Goal: Task Accomplishment & Management: Complete application form

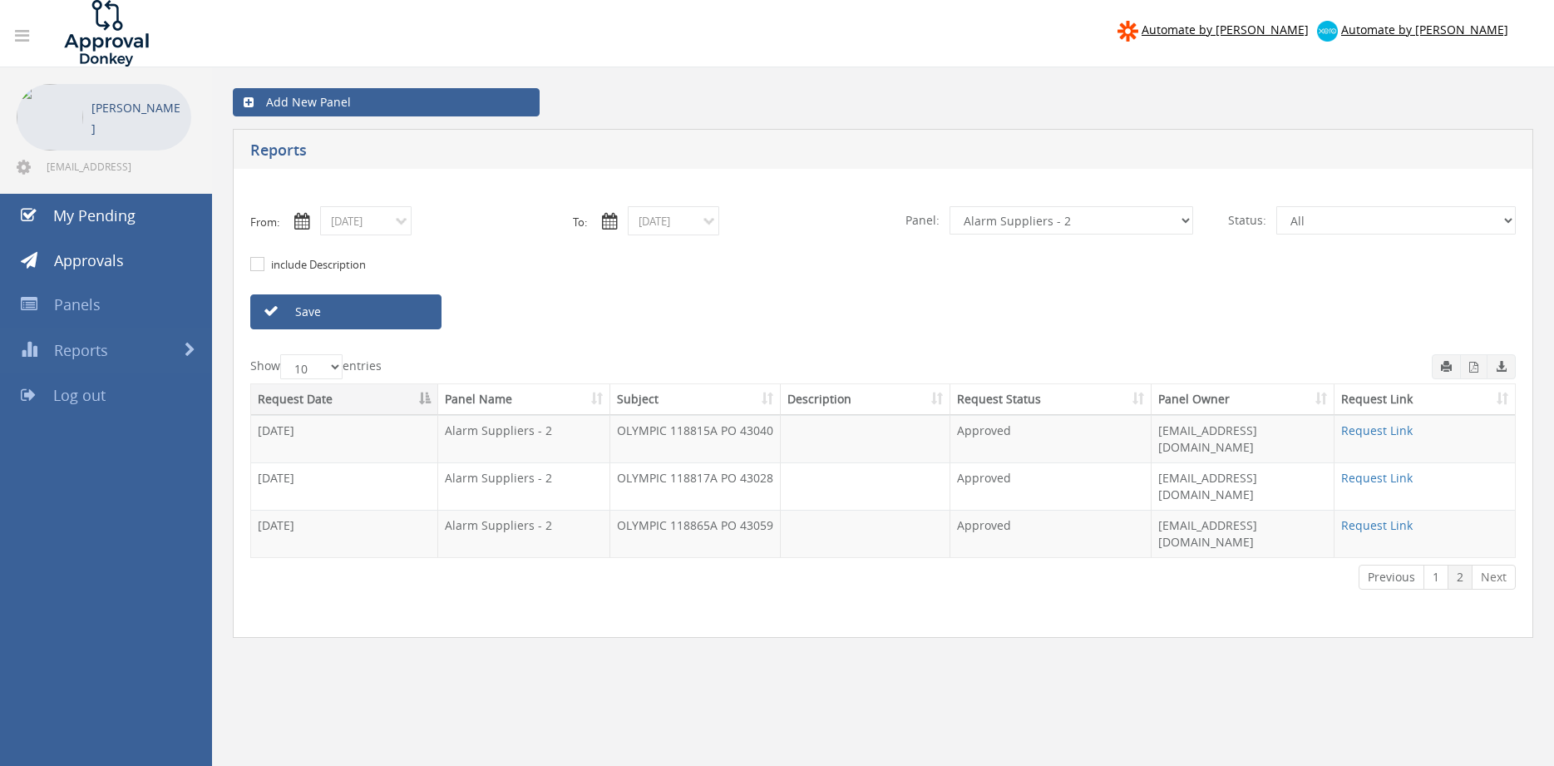
select select "number:9680"
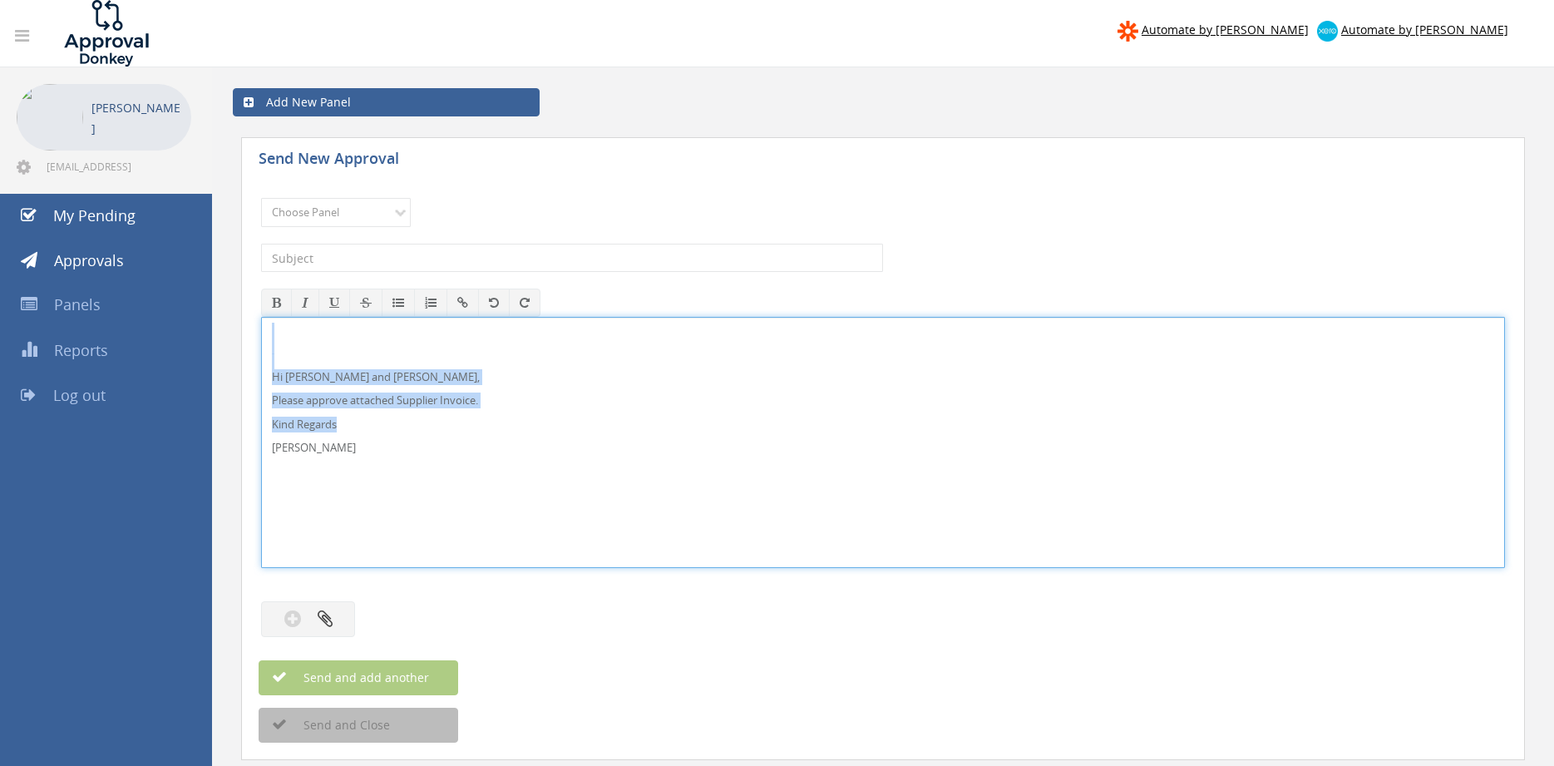
drag, startPoint x: 310, startPoint y: 457, endPoint x: 238, endPoint y: 334, distance: 142.8
click at [261, 334] on div "Hi Paul and Ben, Please approve attached Supplier Invoice. Kind Regards Pam Wal…" at bounding box center [883, 442] width 1244 height 251
copy div "Hi Paul and Ben, Please approve attached Supplier Invoice. Kind Regards"
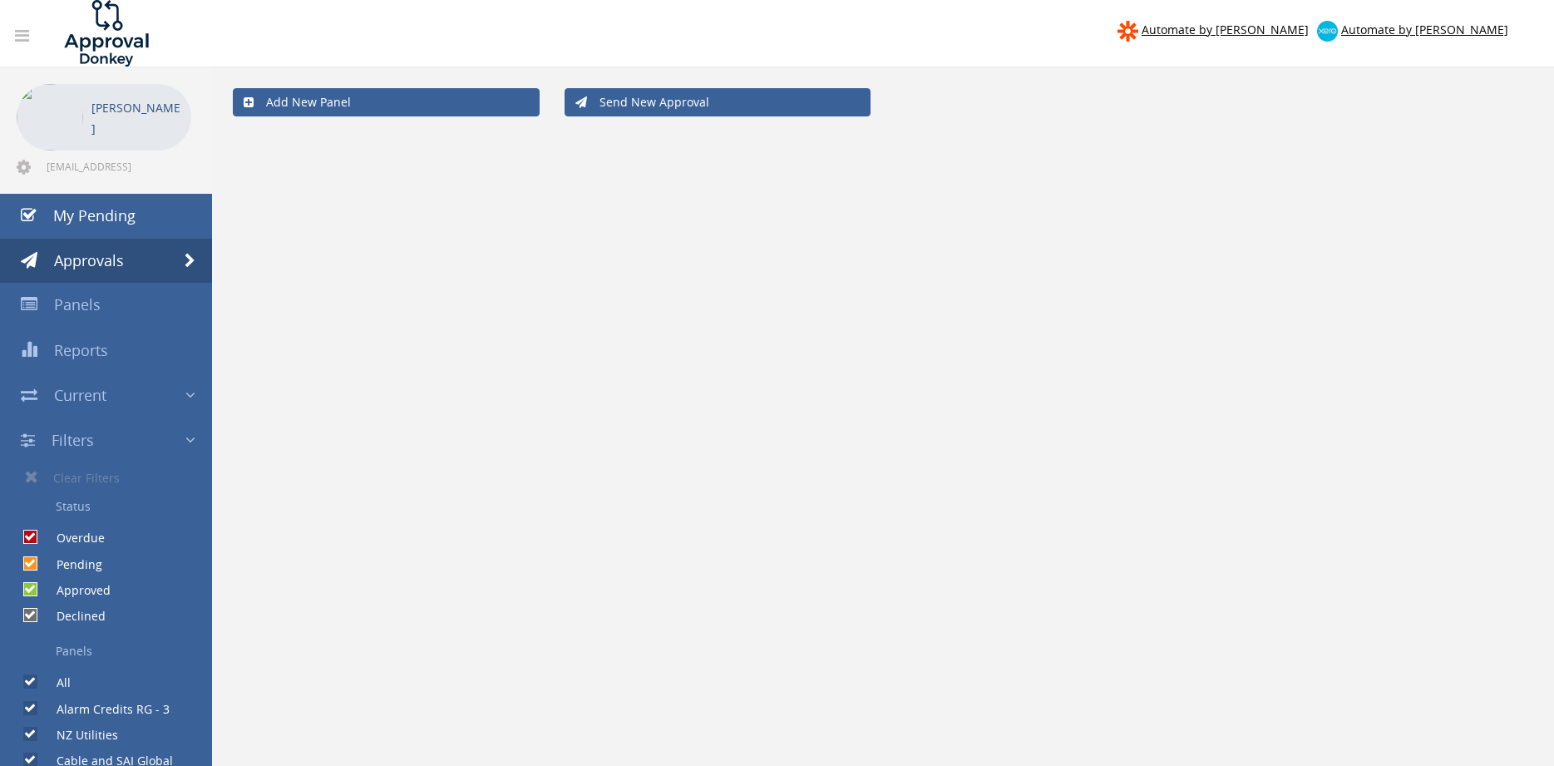
click at [706, 112] on link "Send New Approval" at bounding box center [718, 102] width 307 height 28
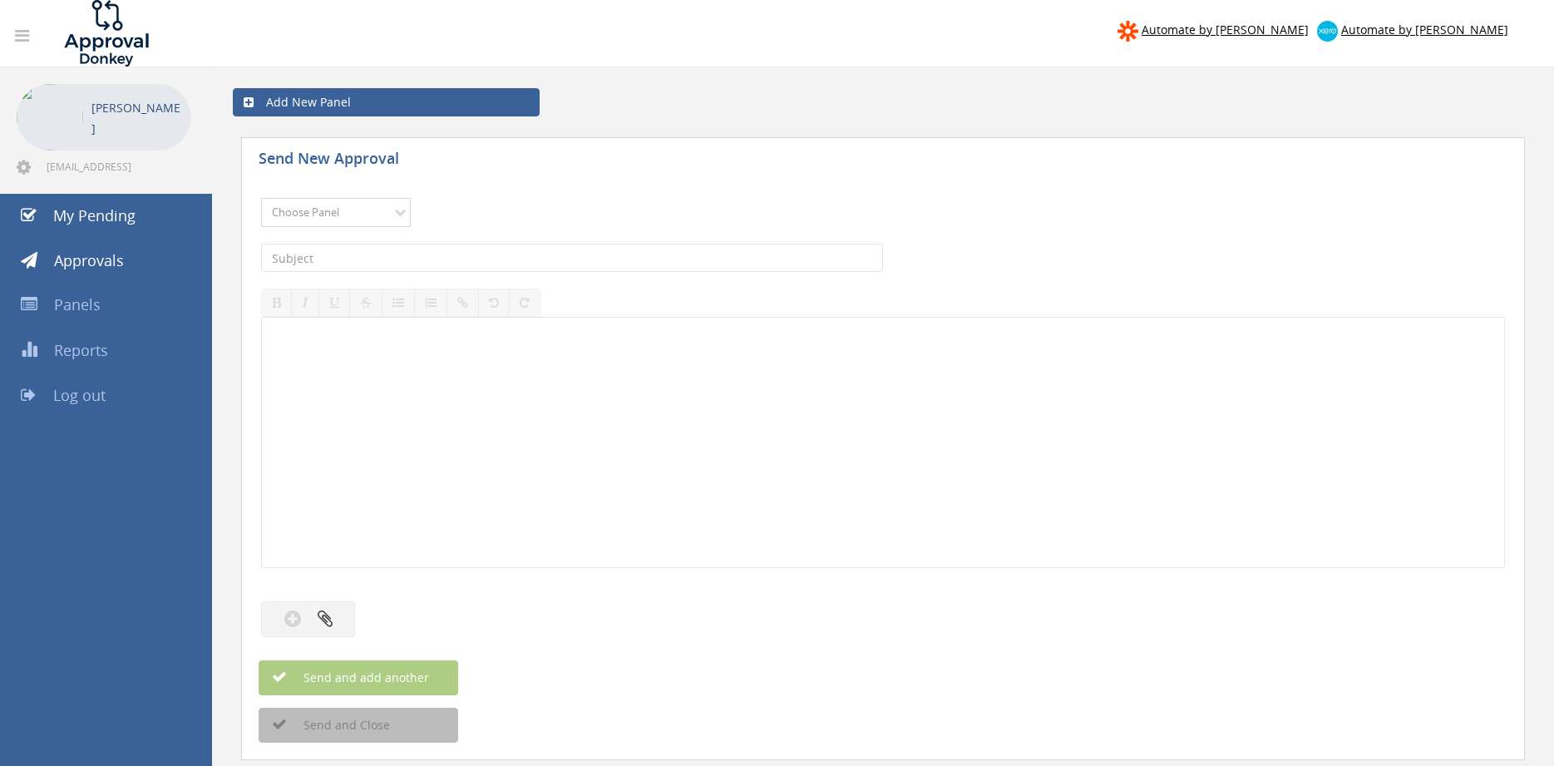
click at [261, 198] on select "Choose Panel Alarm Credits RG - 3 NZ Utilities Cable and SAI Global NZ Alarms-1…" at bounding box center [336, 212] width 150 height 29
select select "9739"
click option "Credit Requests - 2" at bounding box center [0, 0] width 0 height 0
click at [442, 264] on input "text" at bounding box center [572, 258] width 622 height 28
type input "CHUBB FIRE 1097279-D01 $162.80"
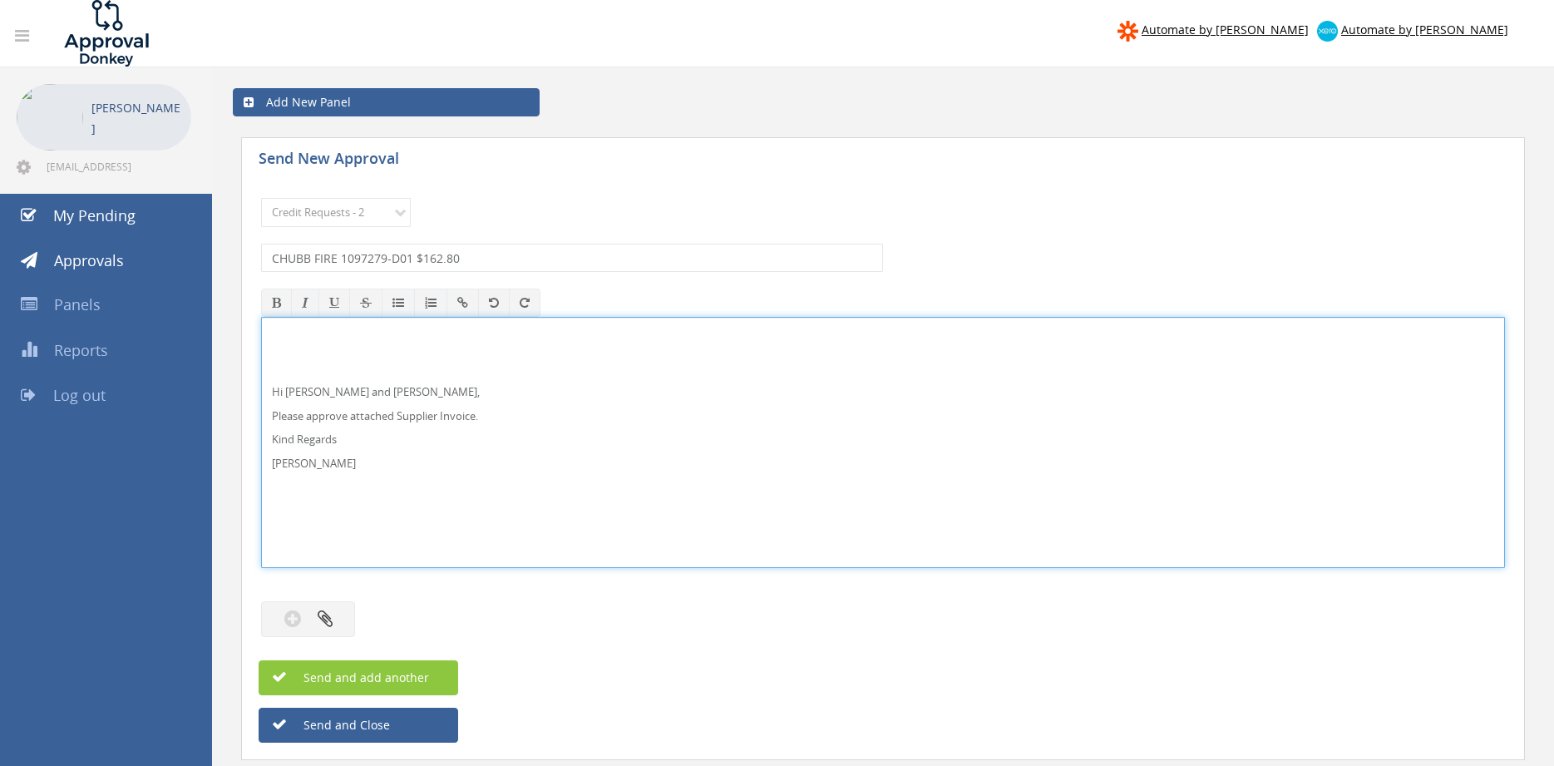
click at [310, 390] on p "Hi [PERSON_NAME] and [PERSON_NAME]," at bounding box center [883, 392] width 1223 height 16
drag, startPoint x: 337, startPoint y: 470, endPoint x: 293, endPoint y: 381, distance: 99.3
click at [261, 328] on div "Hi [PERSON_NAME] and [PERSON_NAME], Please approve attached Credit Request. Kin…" at bounding box center [883, 442] width 1244 height 251
copy div "Hi [PERSON_NAME] and [PERSON_NAME], Please approve attached Credit Request. Kin…"
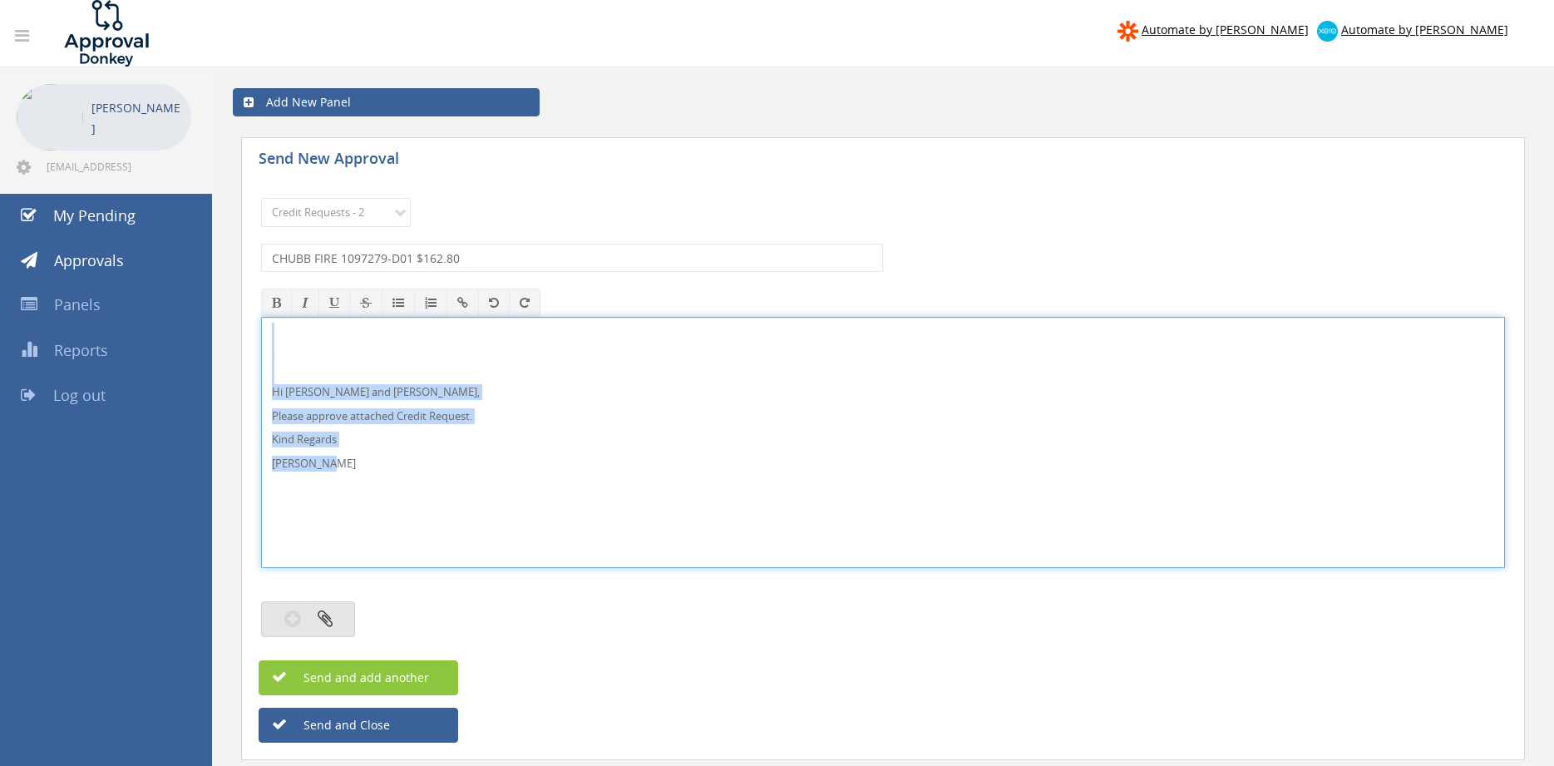
click at [337, 616] on button "button" at bounding box center [308, 619] width 94 height 36
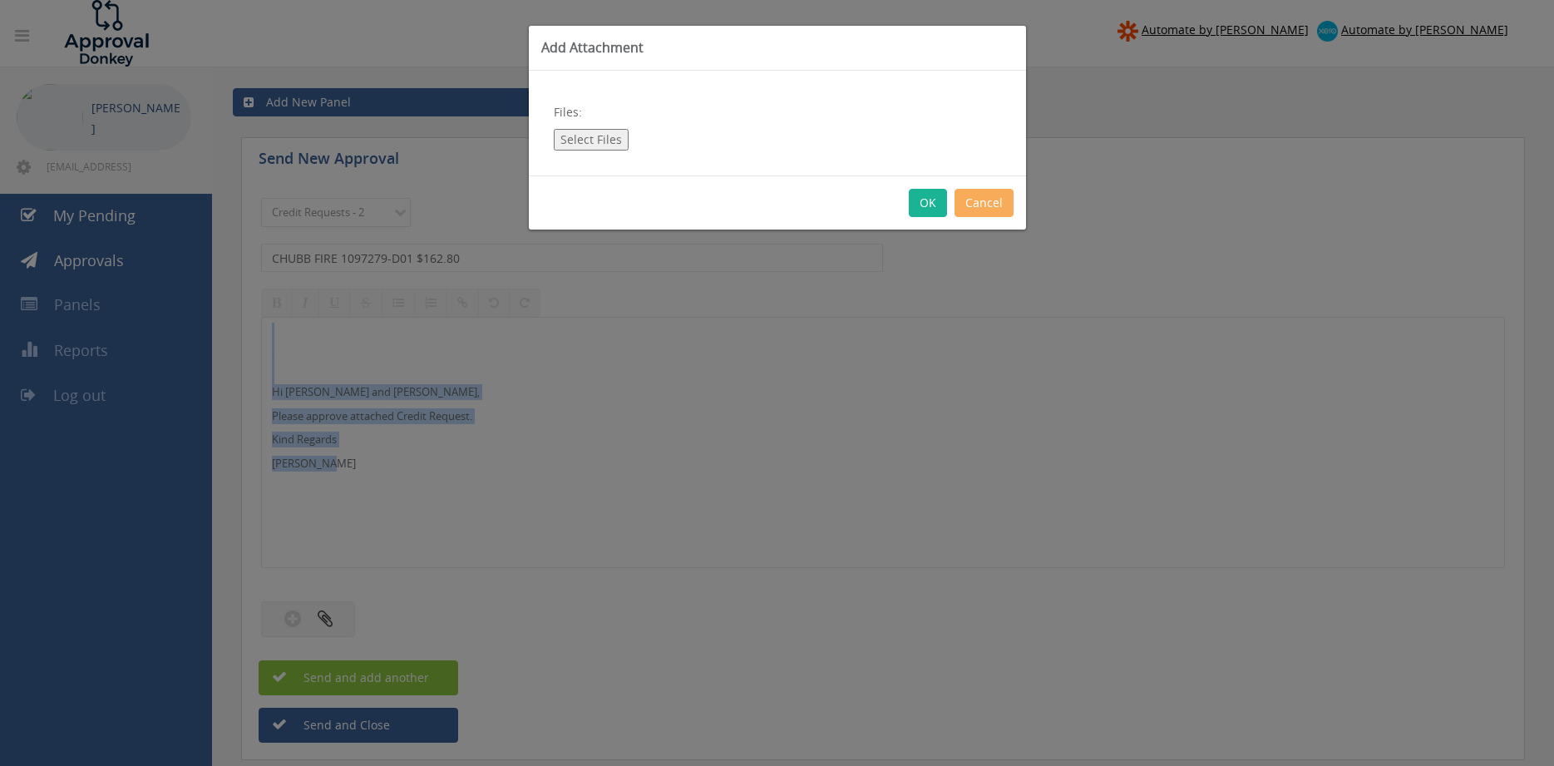
click at [590, 135] on button "Select Files" at bounding box center [591, 140] width 75 height 22
type input "C:\fakepath\CHUBB FIRE 1097279 Credit.pdf"
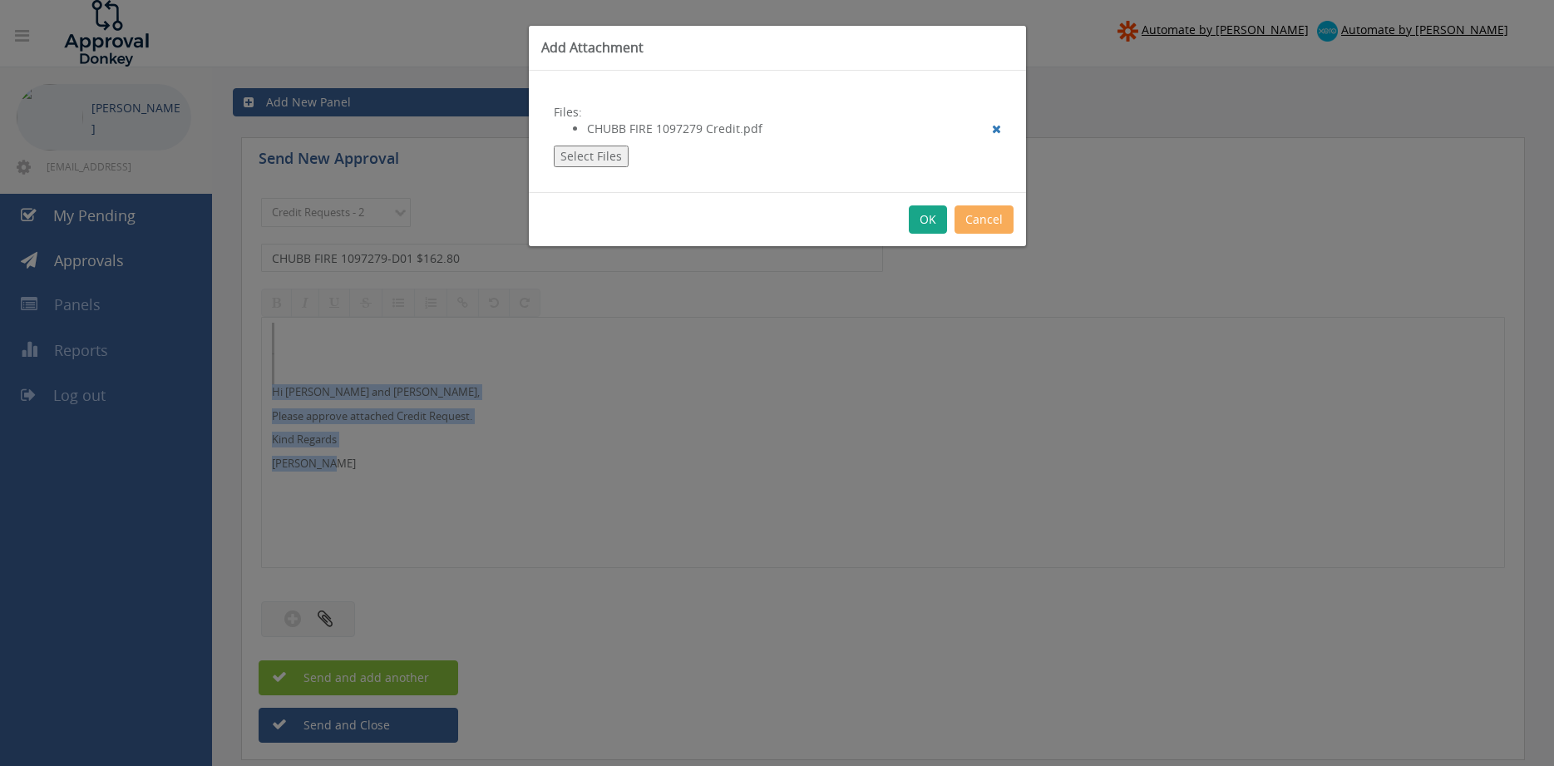
click at [931, 225] on button "OK" at bounding box center [928, 219] width 38 height 28
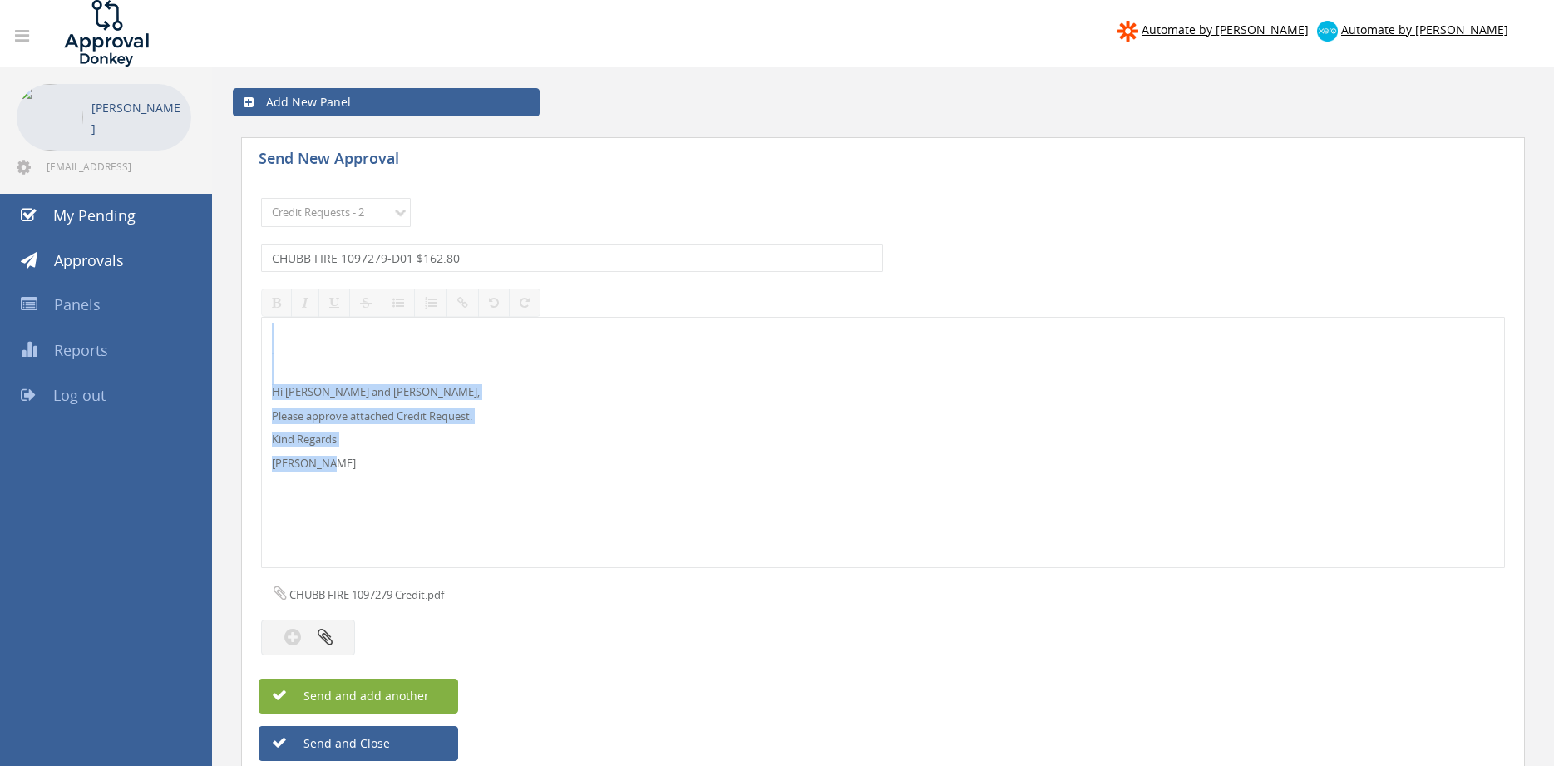
click at [423, 692] on span "Send and add another" at bounding box center [348, 696] width 161 height 16
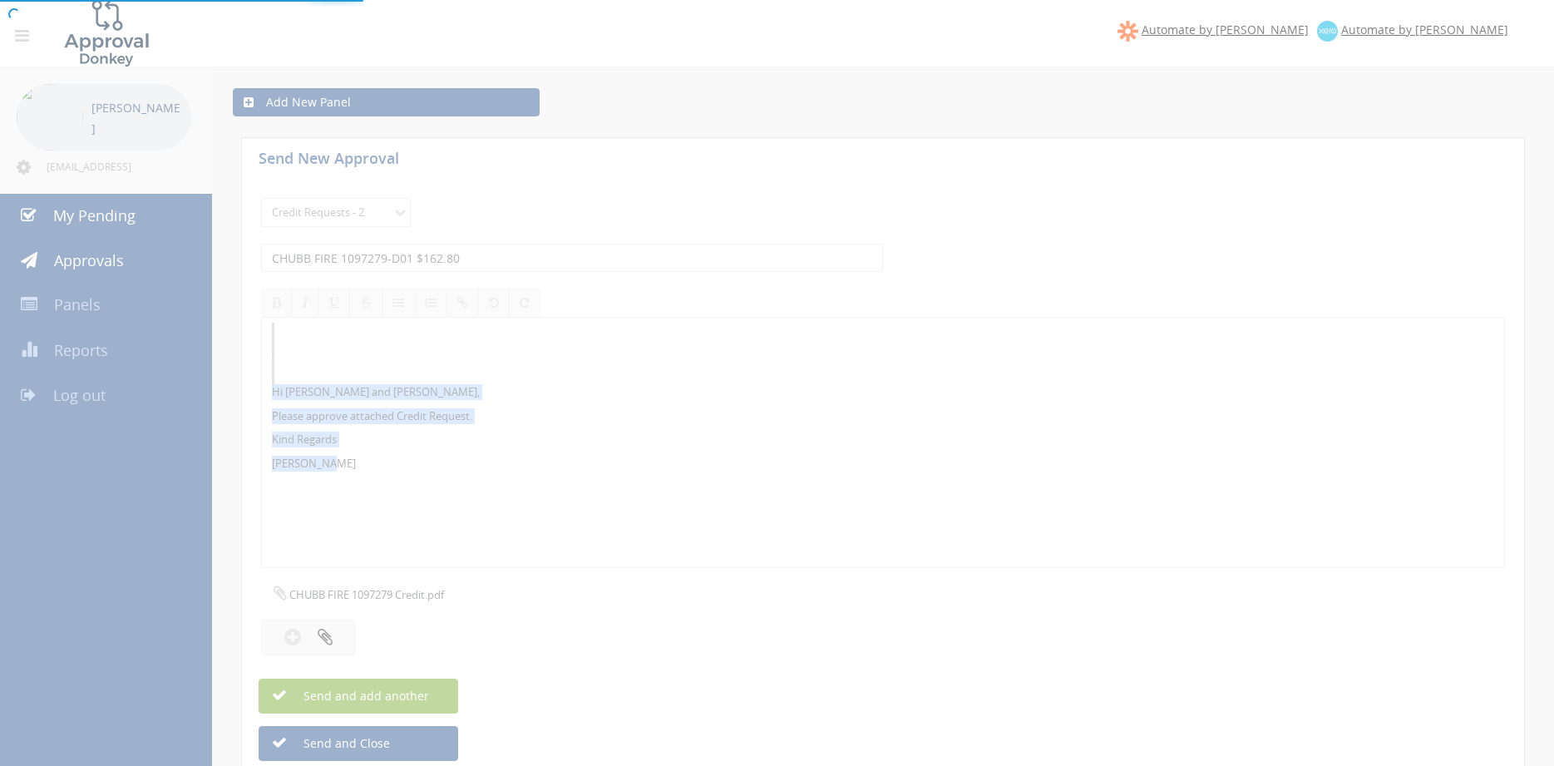
select select
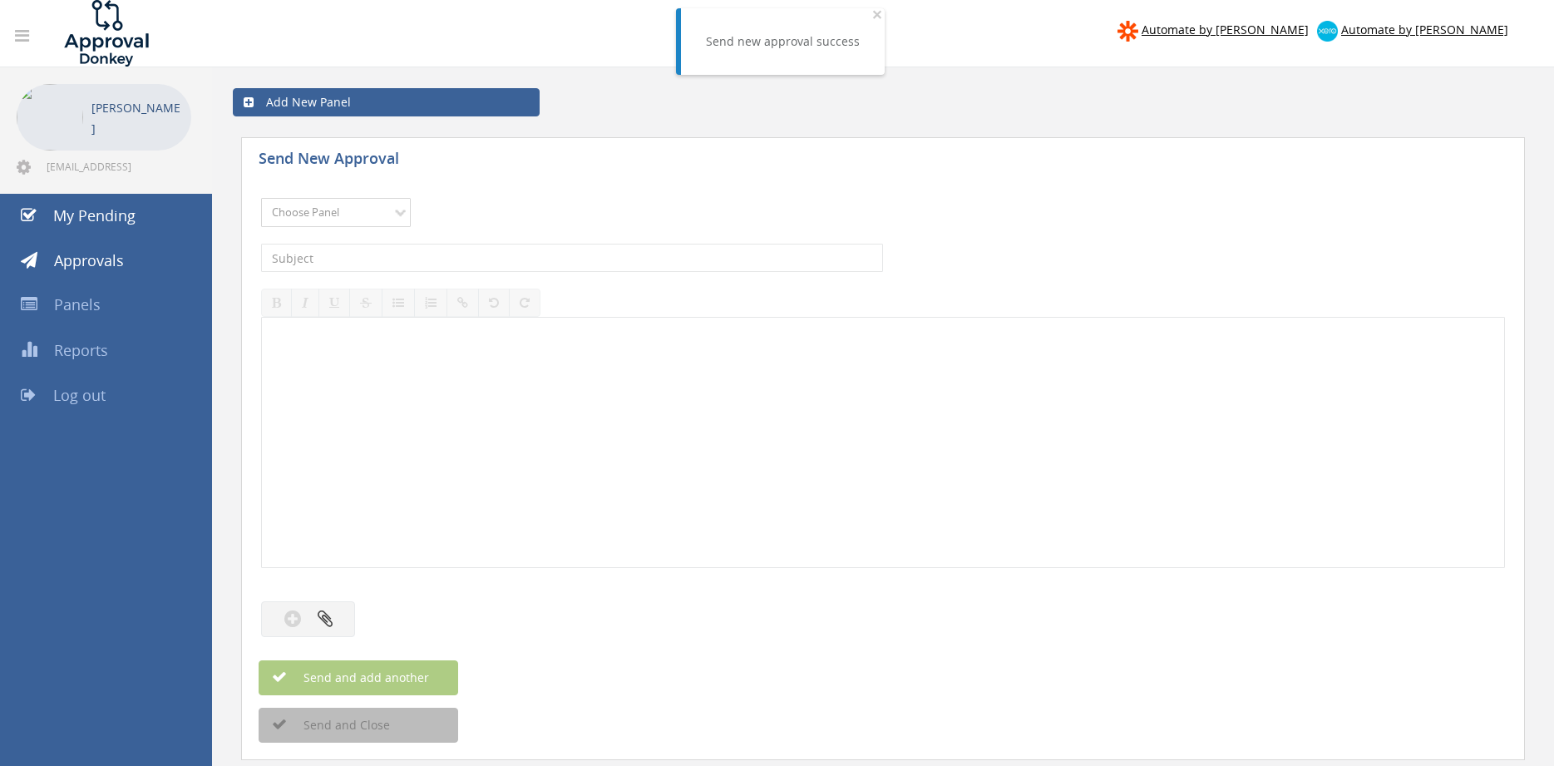
click at [261, 198] on select "Choose Panel Alarm Credits RG - 3 NZ Utilities Cable and SAI Global NZ Alarms-1…" at bounding box center [336, 212] width 150 height 29
select select "9739"
click option "Credit Requests - 2" at bounding box center [0, 0] width 0 height 0
click at [458, 248] on input "text" at bounding box center [572, 258] width 622 height 28
type input "APPLIANCE TAGGING SERVICES 1095998-D01 $145.86"
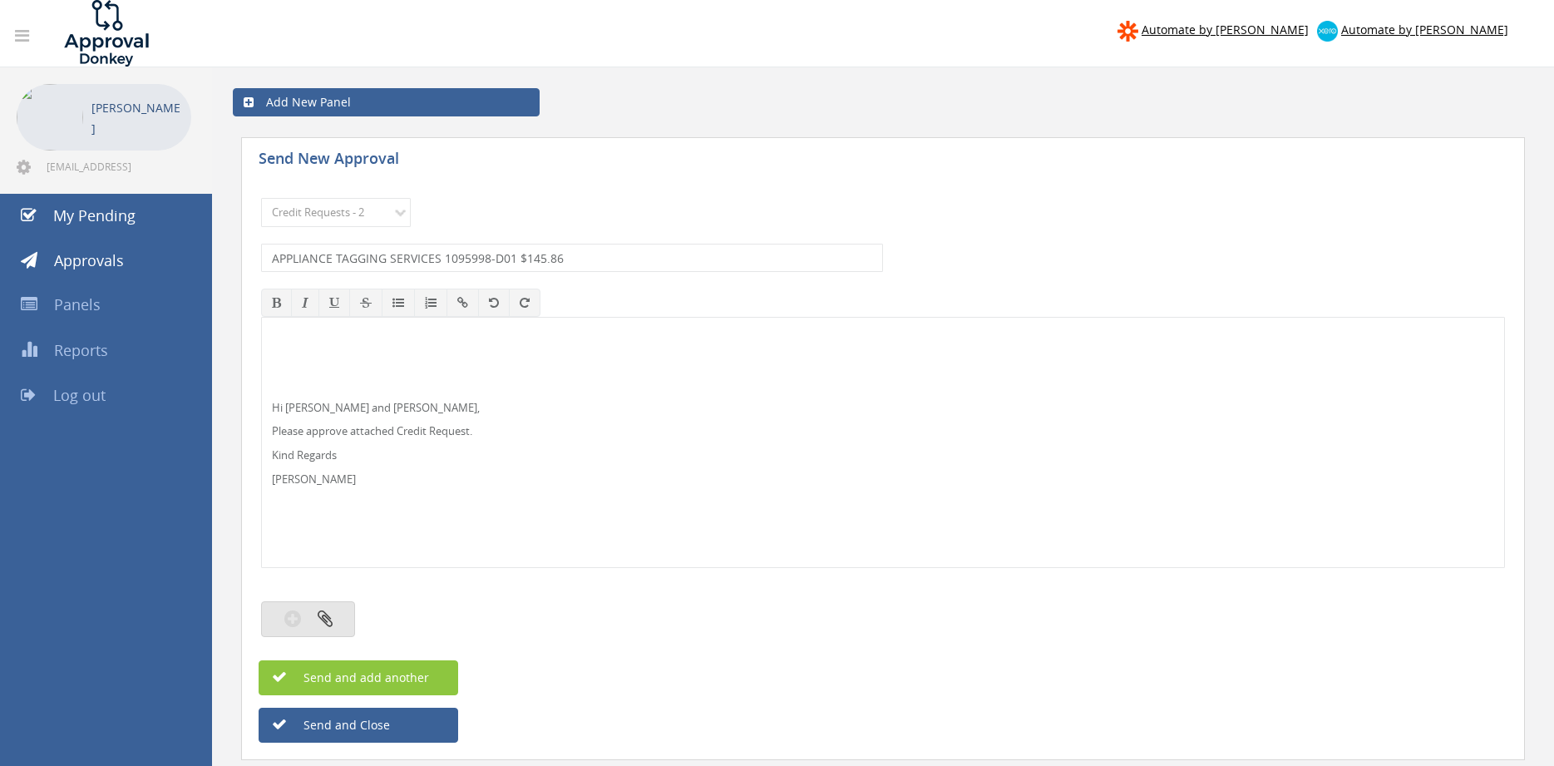
click at [337, 621] on button "button" at bounding box center [308, 619] width 94 height 36
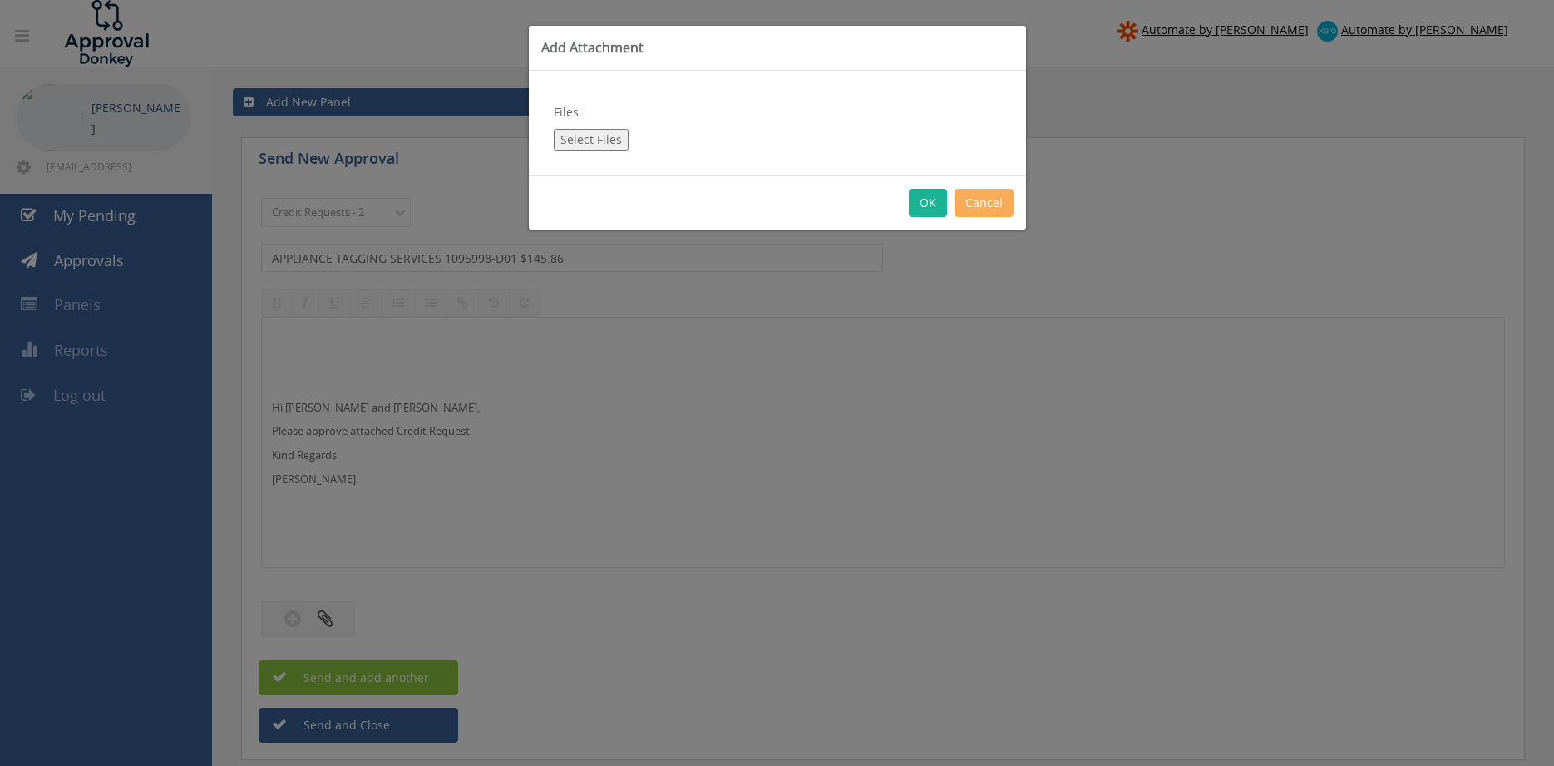
click at [605, 141] on button "Select Files" at bounding box center [591, 140] width 75 height 22
type input "C:\fakepath\APPLIANCE TAGGING SERVICES 1095998-D01.pdf"
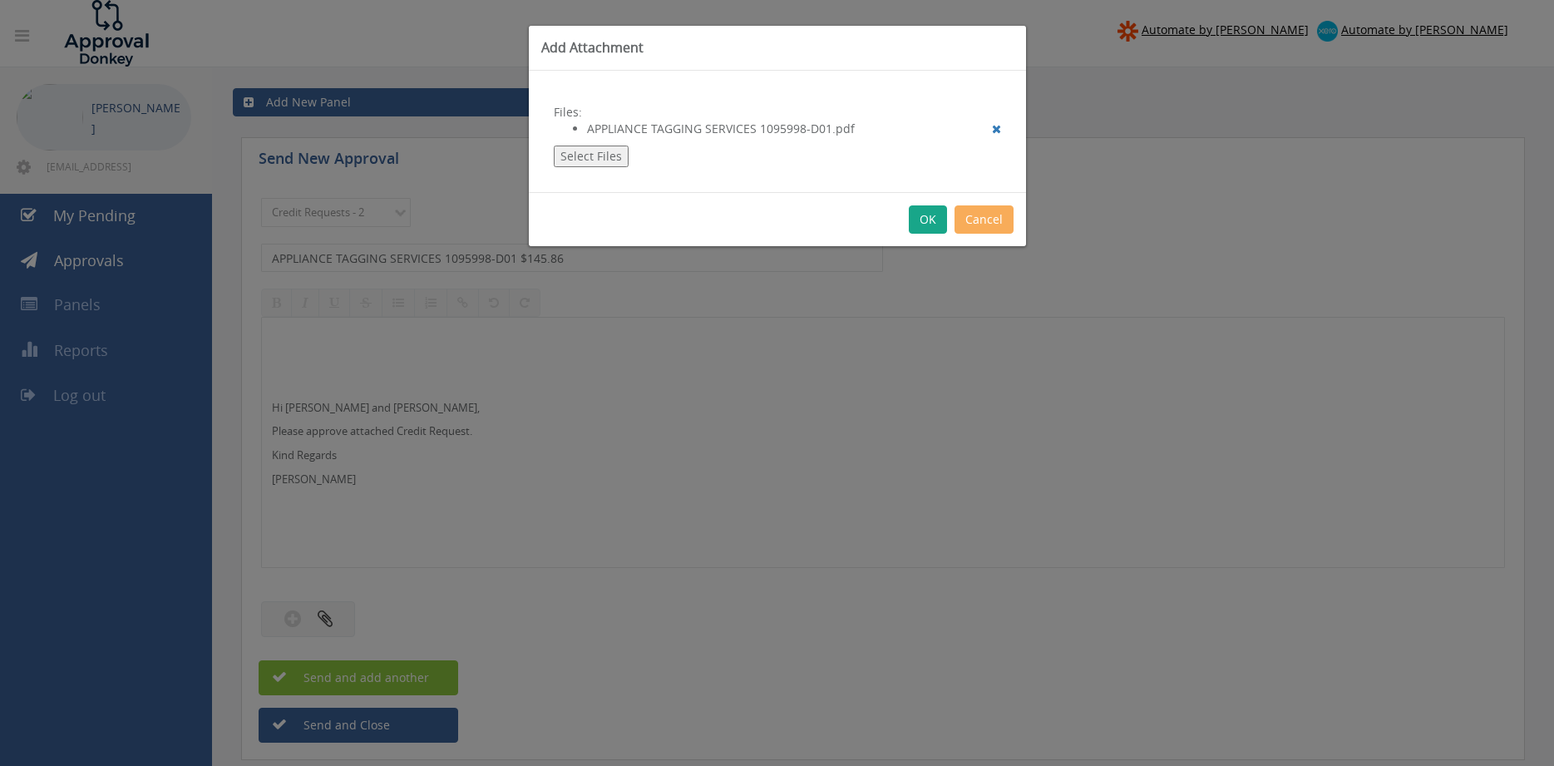
click at [934, 225] on button "OK" at bounding box center [928, 219] width 38 height 28
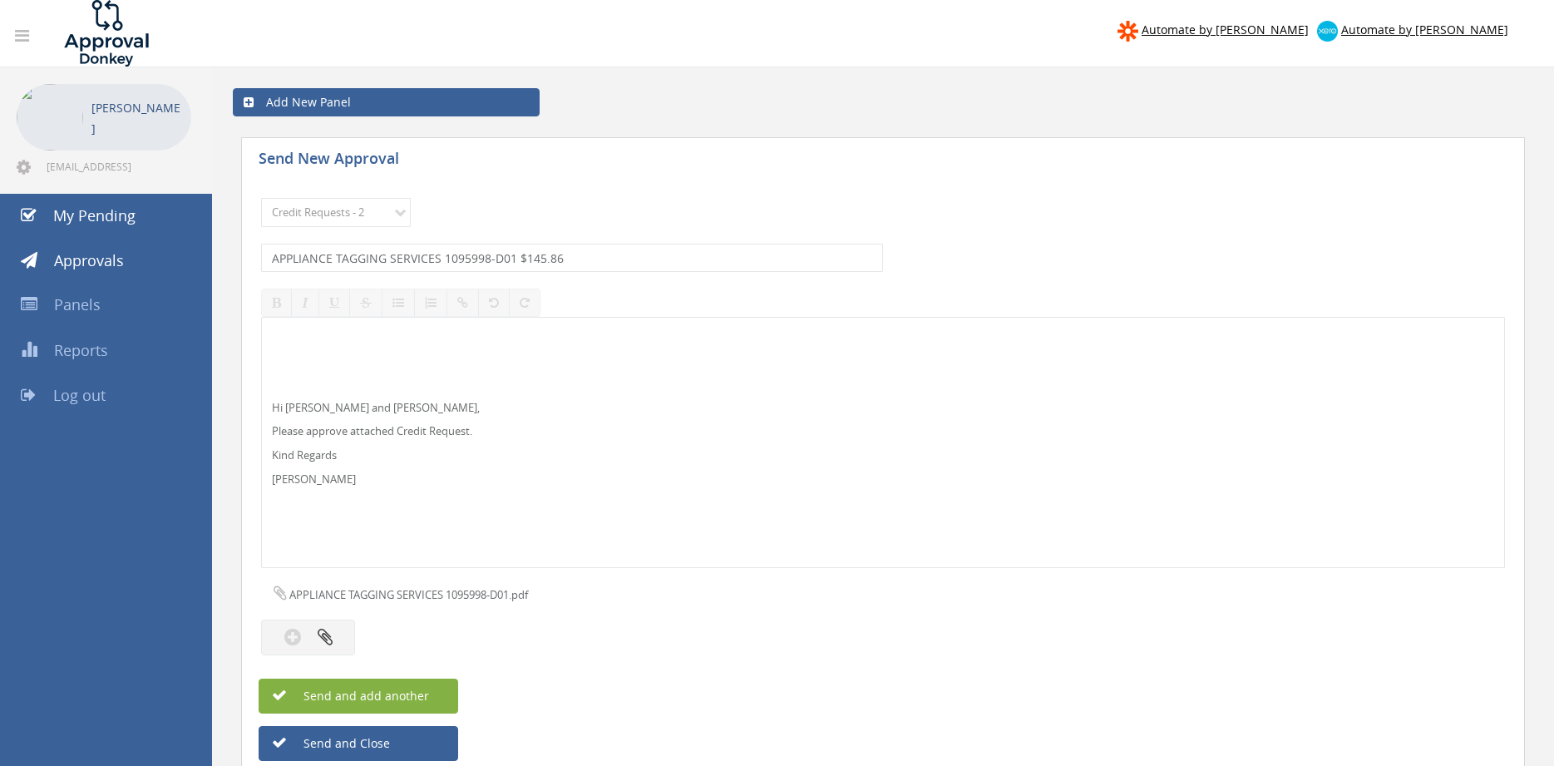
click at [439, 694] on button "Send and add another" at bounding box center [359, 696] width 200 height 35
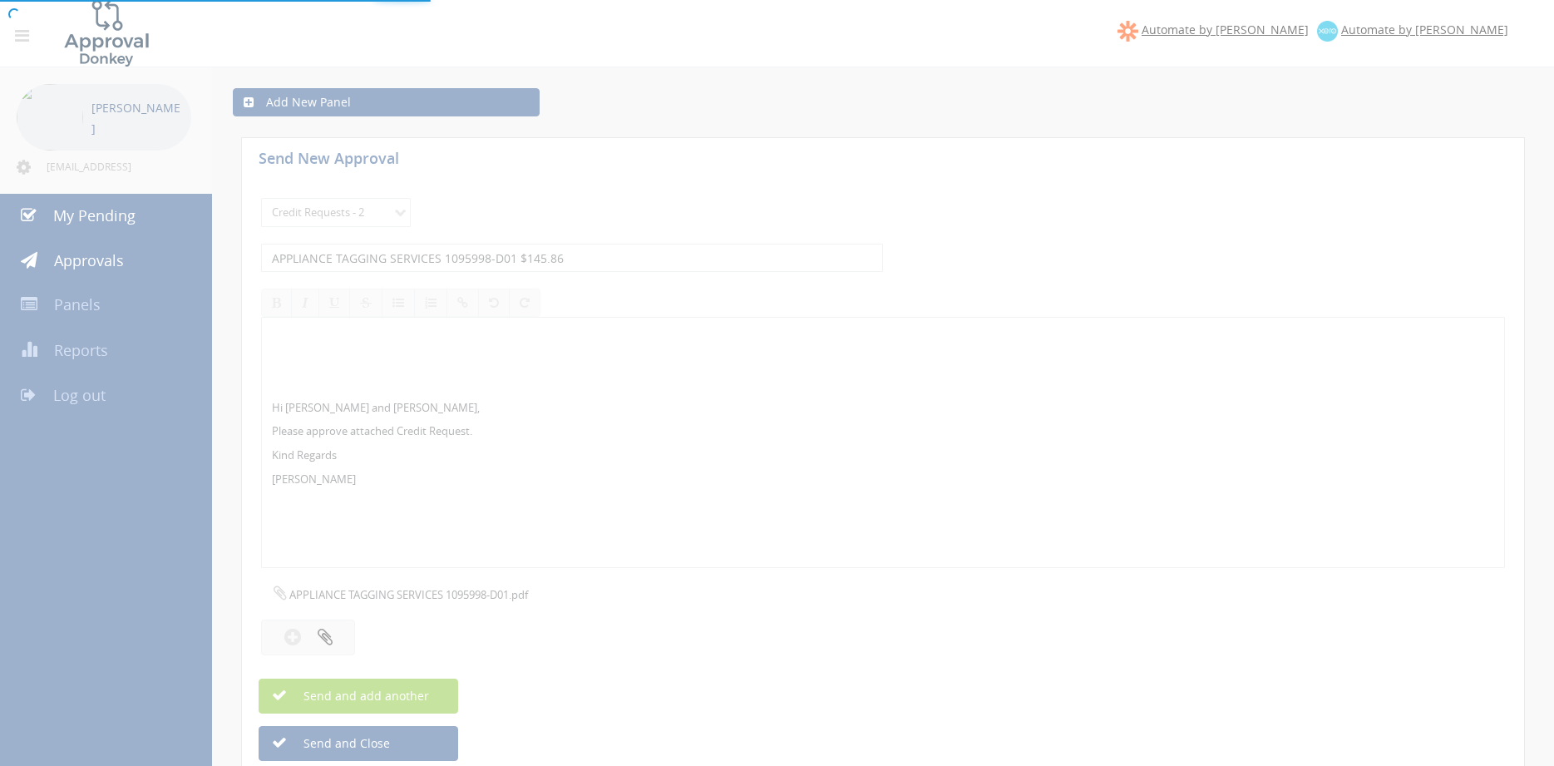
select select
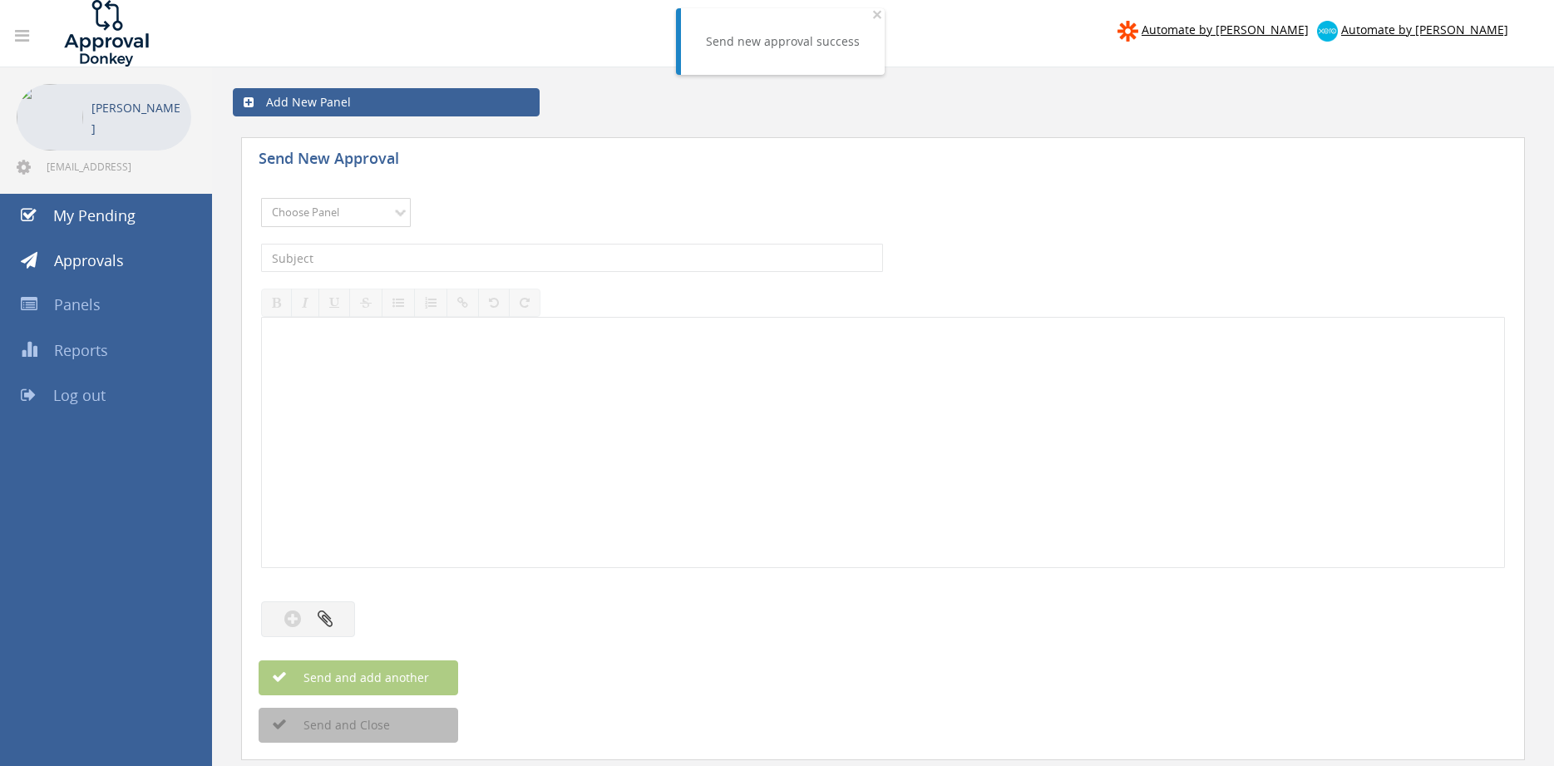
select select "9739"
click option "Credit Requests - 2" at bounding box center [0, 0] width 0 height 0
click at [467, 255] on input "text" at bounding box center [572, 258] width 622 height 28
type input "AIRMASTER QLD 1054239-D01 $1,122.05"
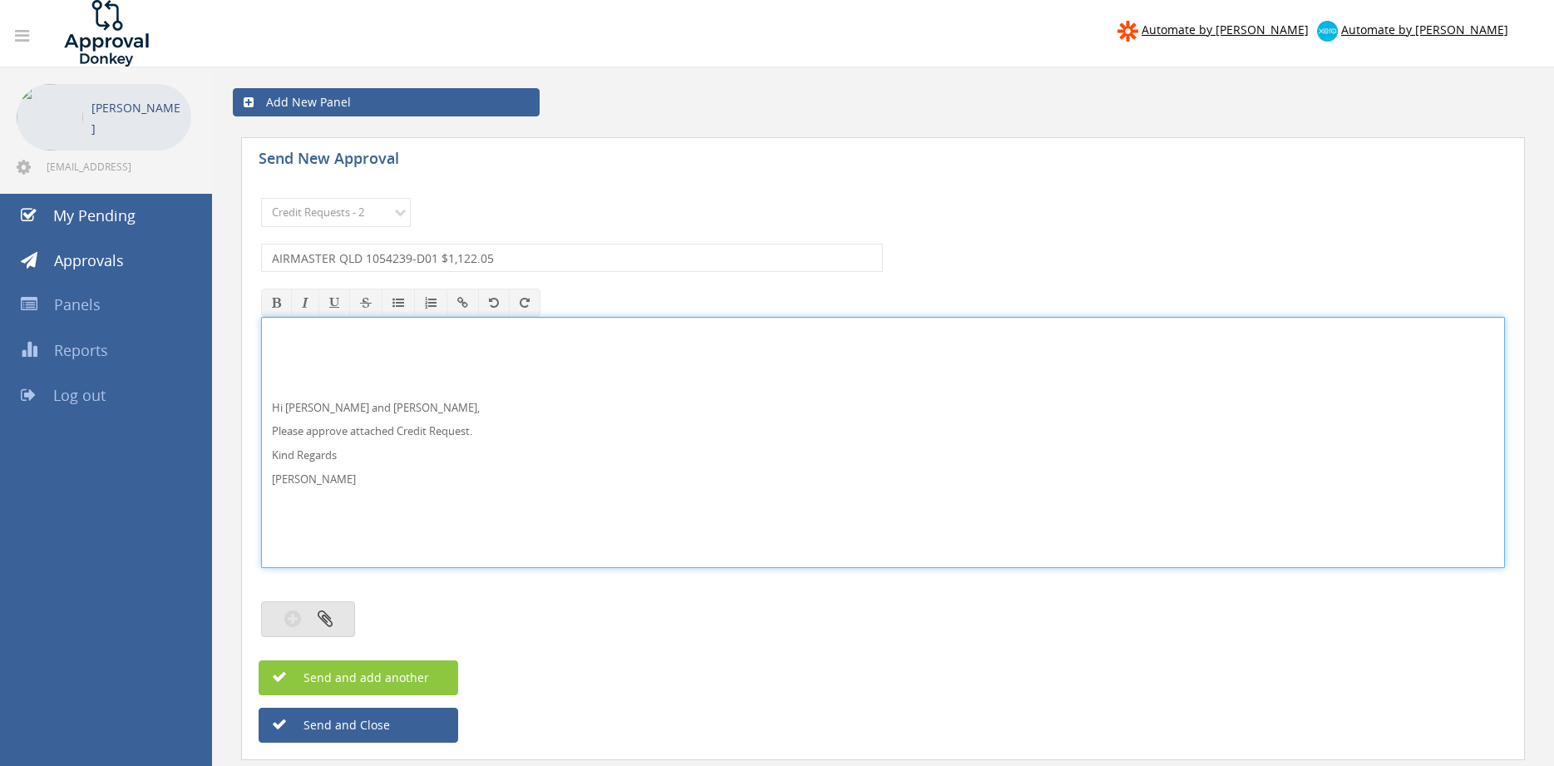
click at [342, 615] on button "button" at bounding box center [308, 619] width 94 height 36
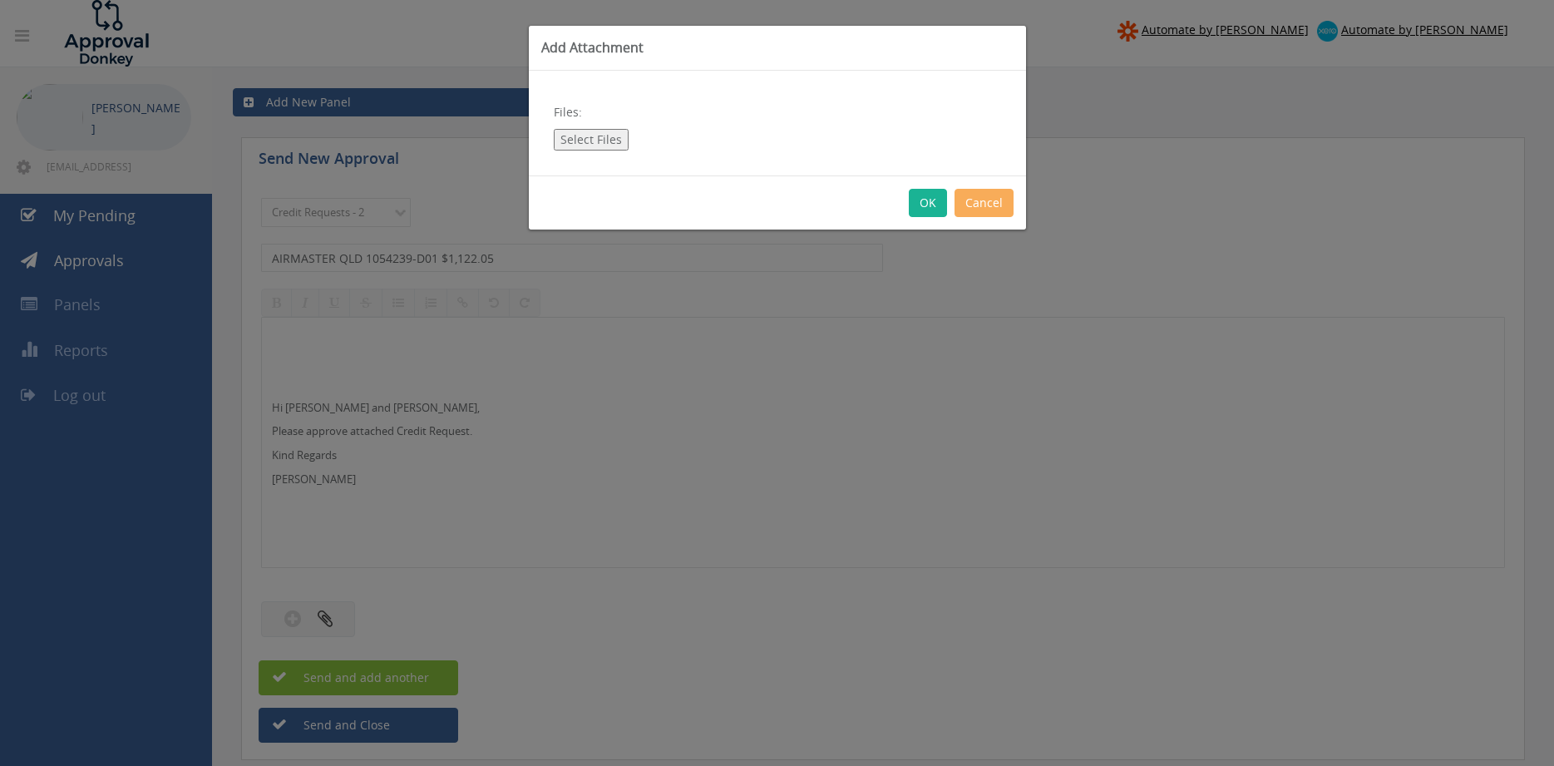
click at [590, 141] on button "Select Files" at bounding box center [591, 140] width 75 height 22
type input "C:\fakepath\AIRMASTER 1054239-D01.pdf"
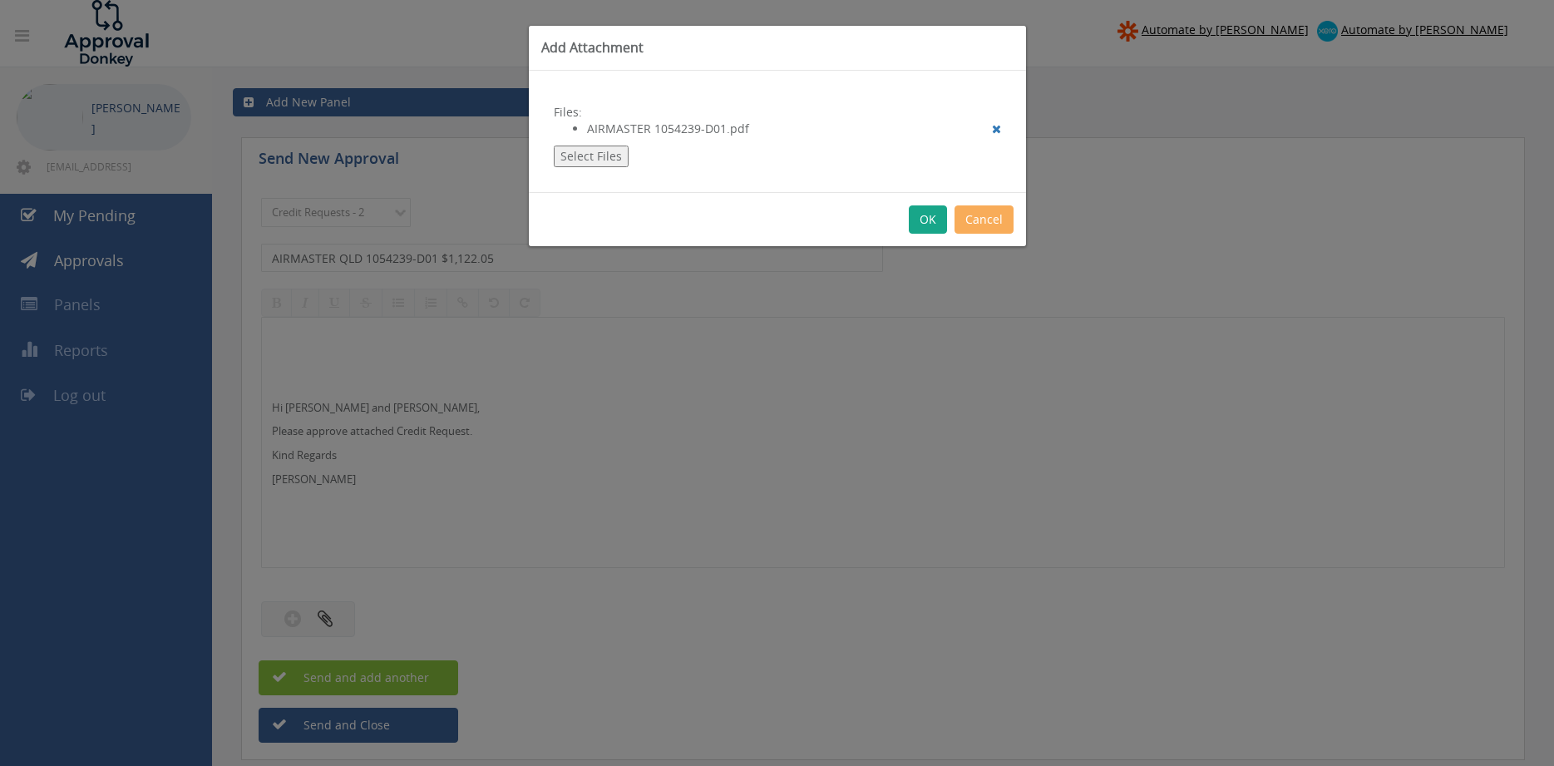
click at [927, 225] on button "OK" at bounding box center [928, 219] width 38 height 28
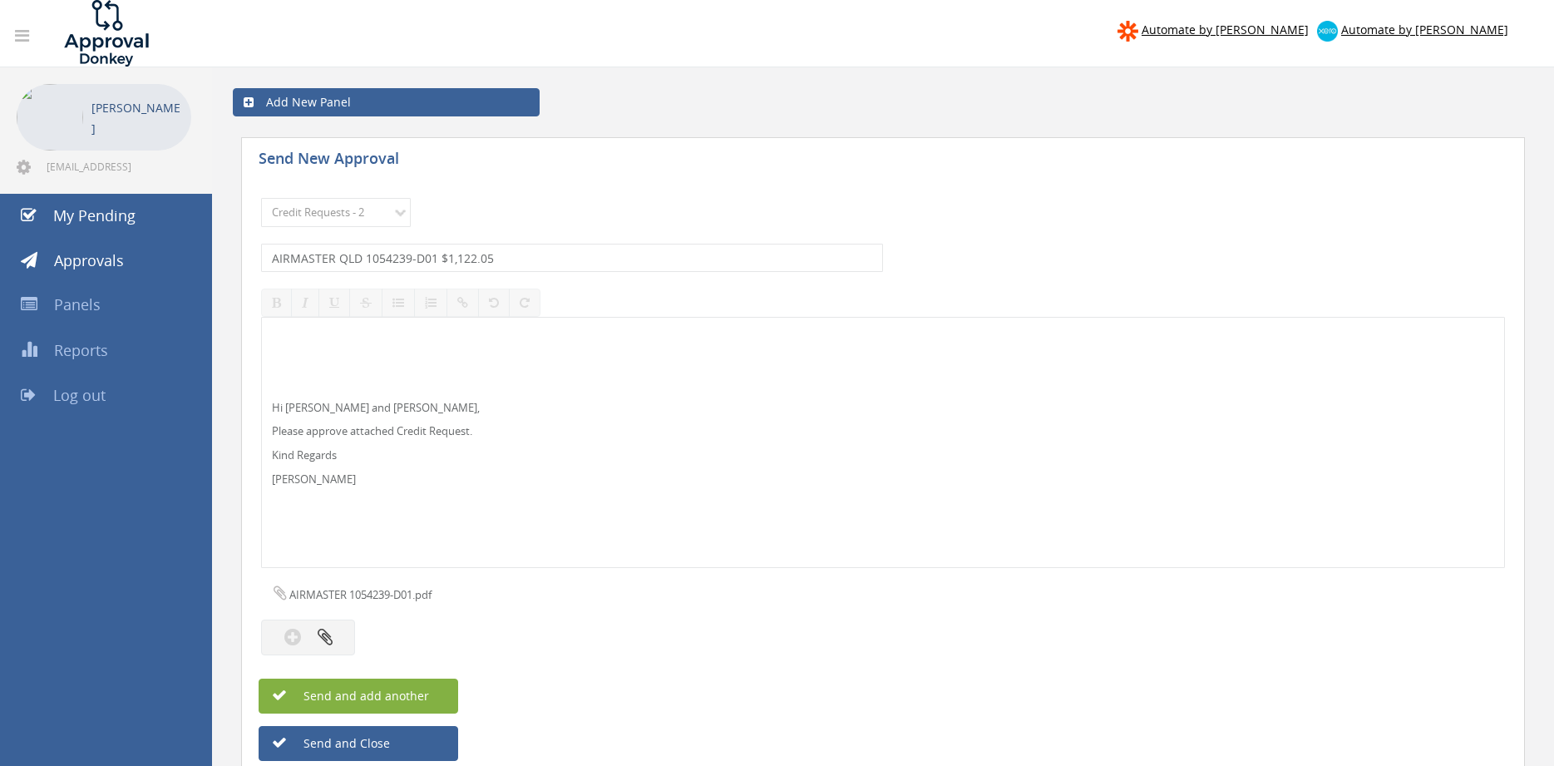
click at [448, 685] on button "Send and add another" at bounding box center [359, 696] width 200 height 35
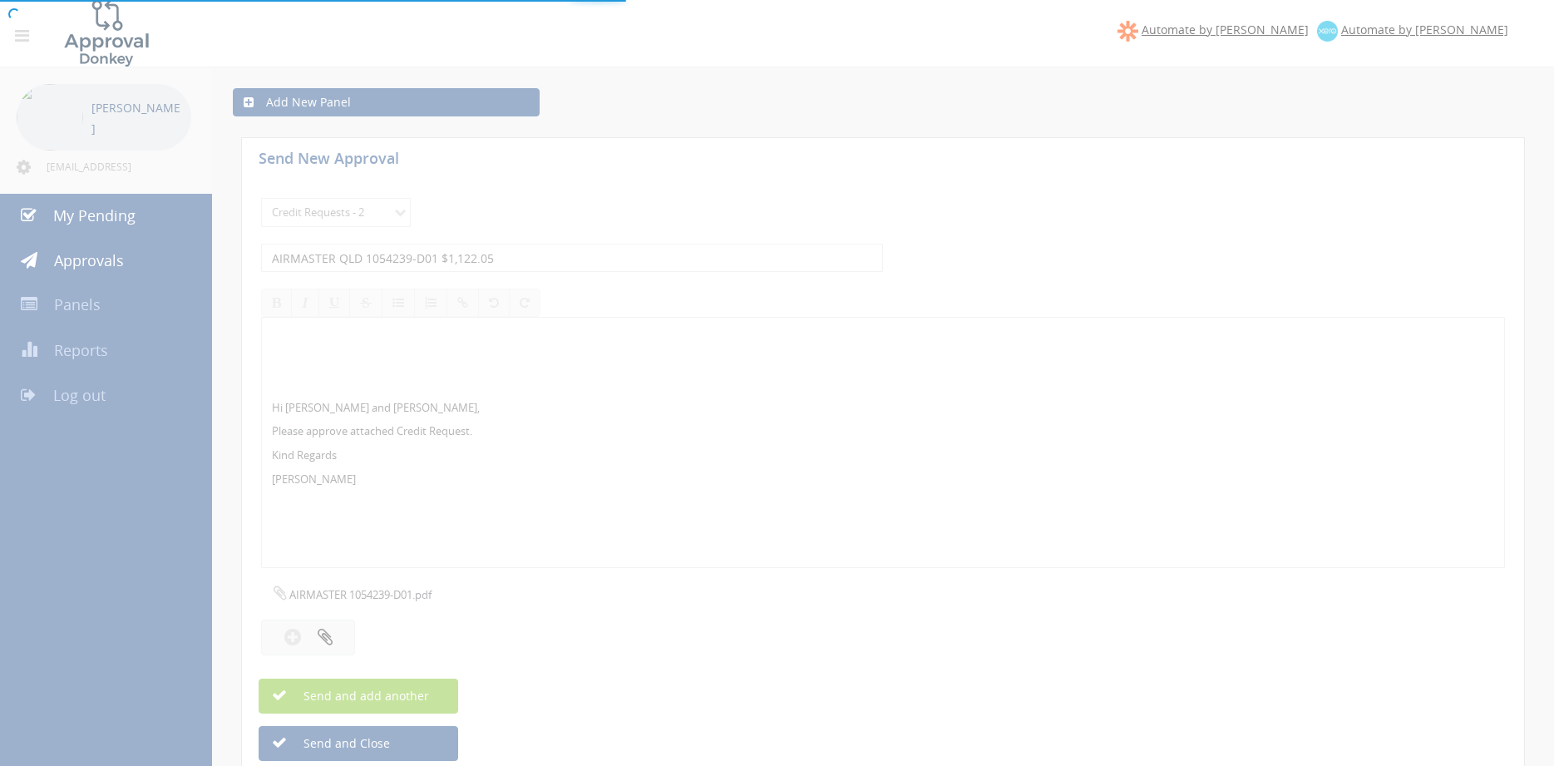
select select
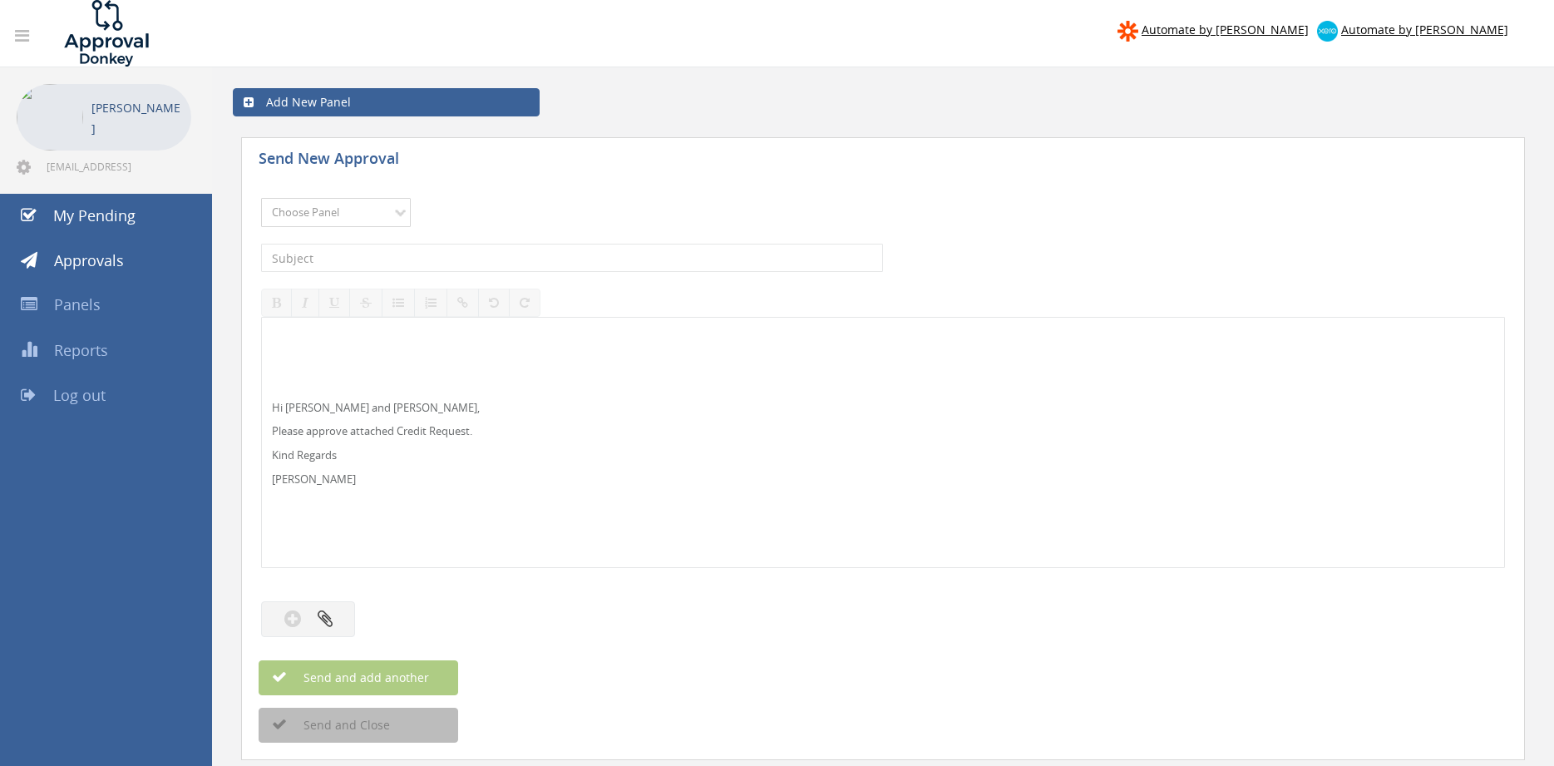
select select "13144"
click option "Alarm Credits RG - 3" at bounding box center [0, 0] width 0 height 0
click at [370, 262] on input "text" at bounding box center [572, 258] width 622 height 28
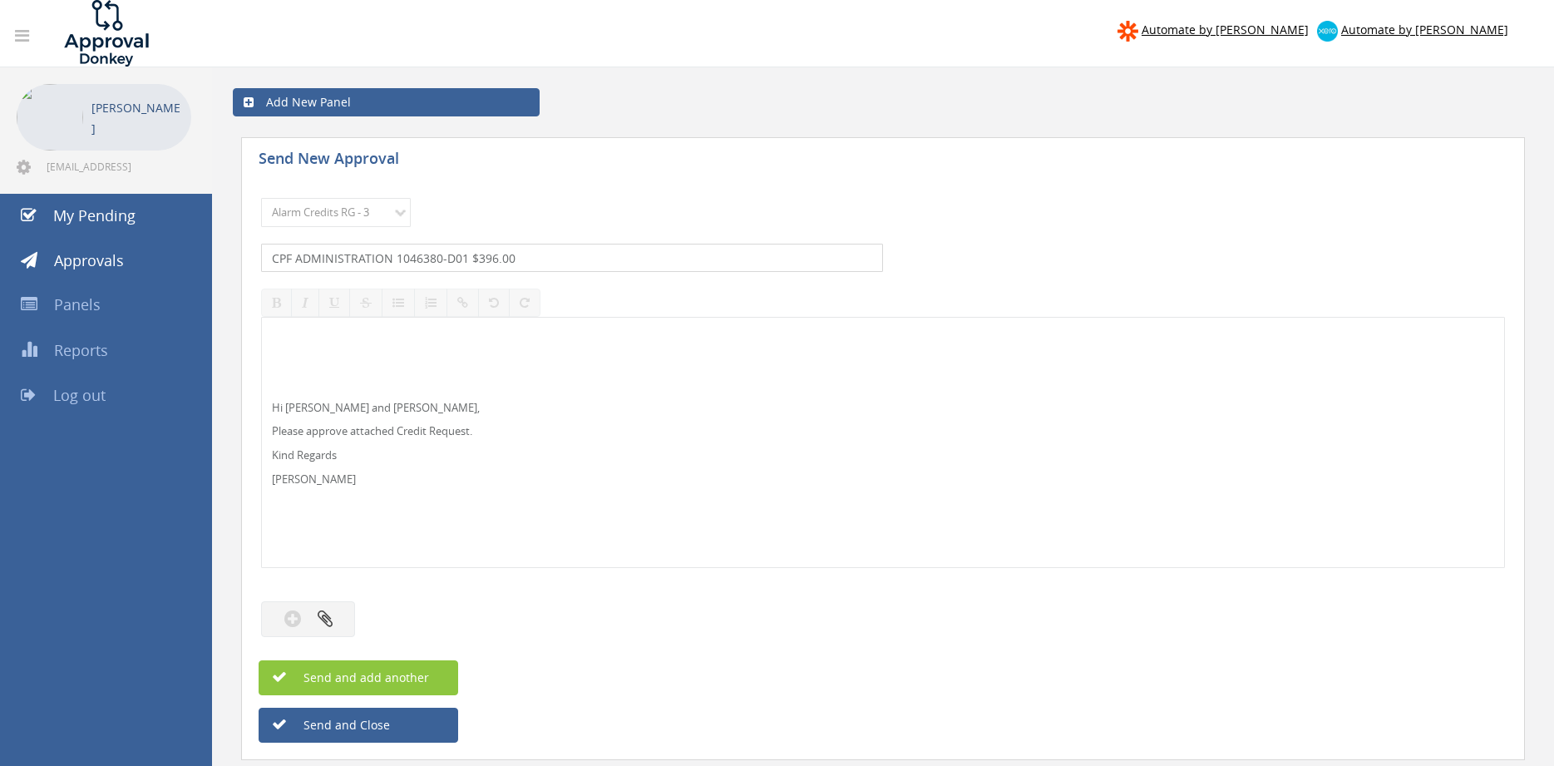
type input "CPF ADMINISTRATION 1046380-D01 $396.00"
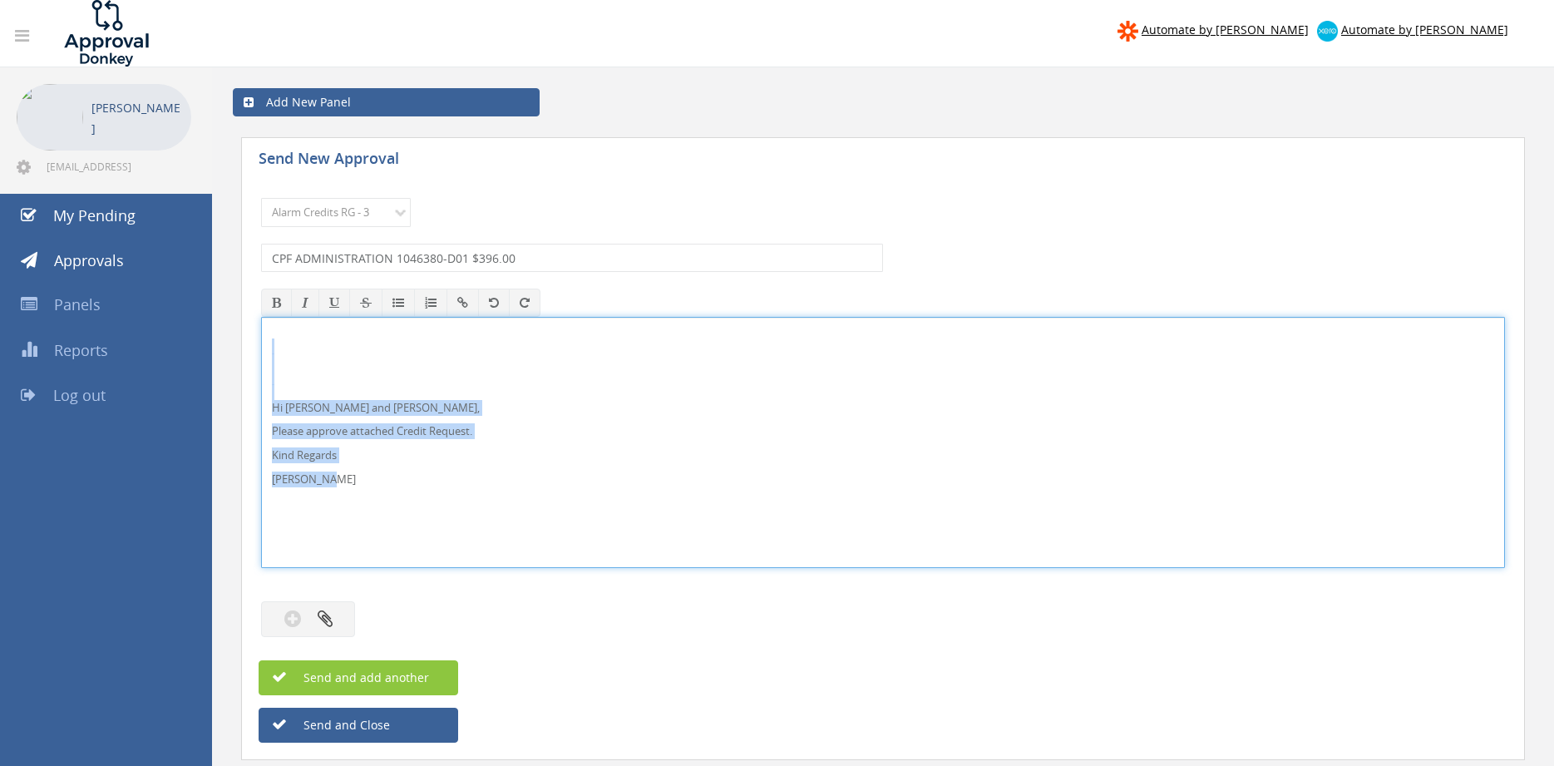
drag, startPoint x: 319, startPoint y: 471, endPoint x: 300, endPoint y: 398, distance: 75.6
click at [261, 353] on div "Hi [PERSON_NAME] and [PERSON_NAME], Please approve attached Credit Request. Kin…" at bounding box center [883, 442] width 1244 height 251
copy div "Hi [PERSON_NAME] and [PERSON_NAME], Please approve attached Credit Request. Kin…"
click at [336, 616] on button "button" at bounding box center [308, 619] width 94 height 36
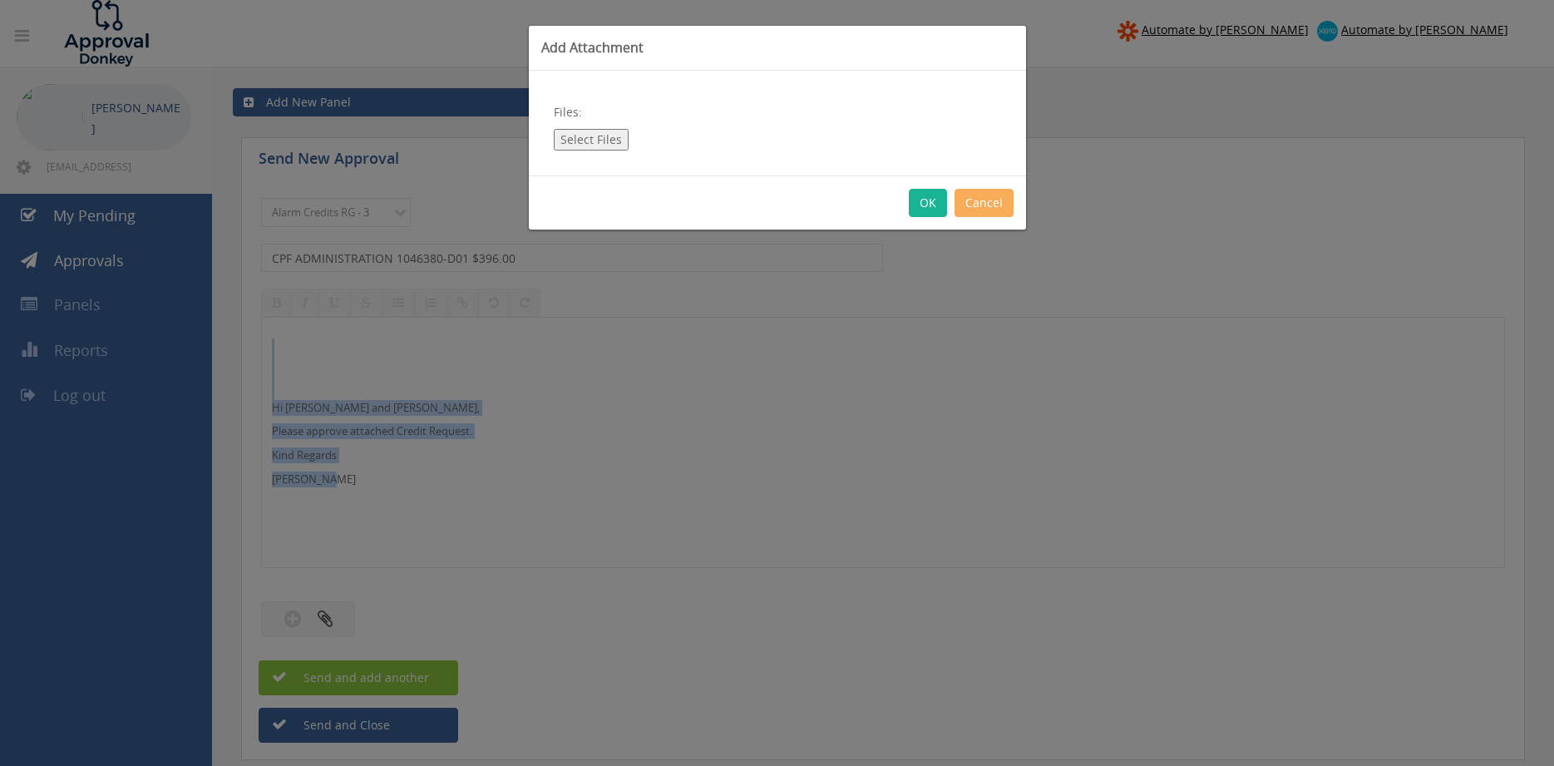
click at [589, 143] on button "Select Files" at bounding box center [591, 140] width 75 height 22
type input "C:\fakepath\CPF ADMINISTRATION 1046380 Credit.pdf"
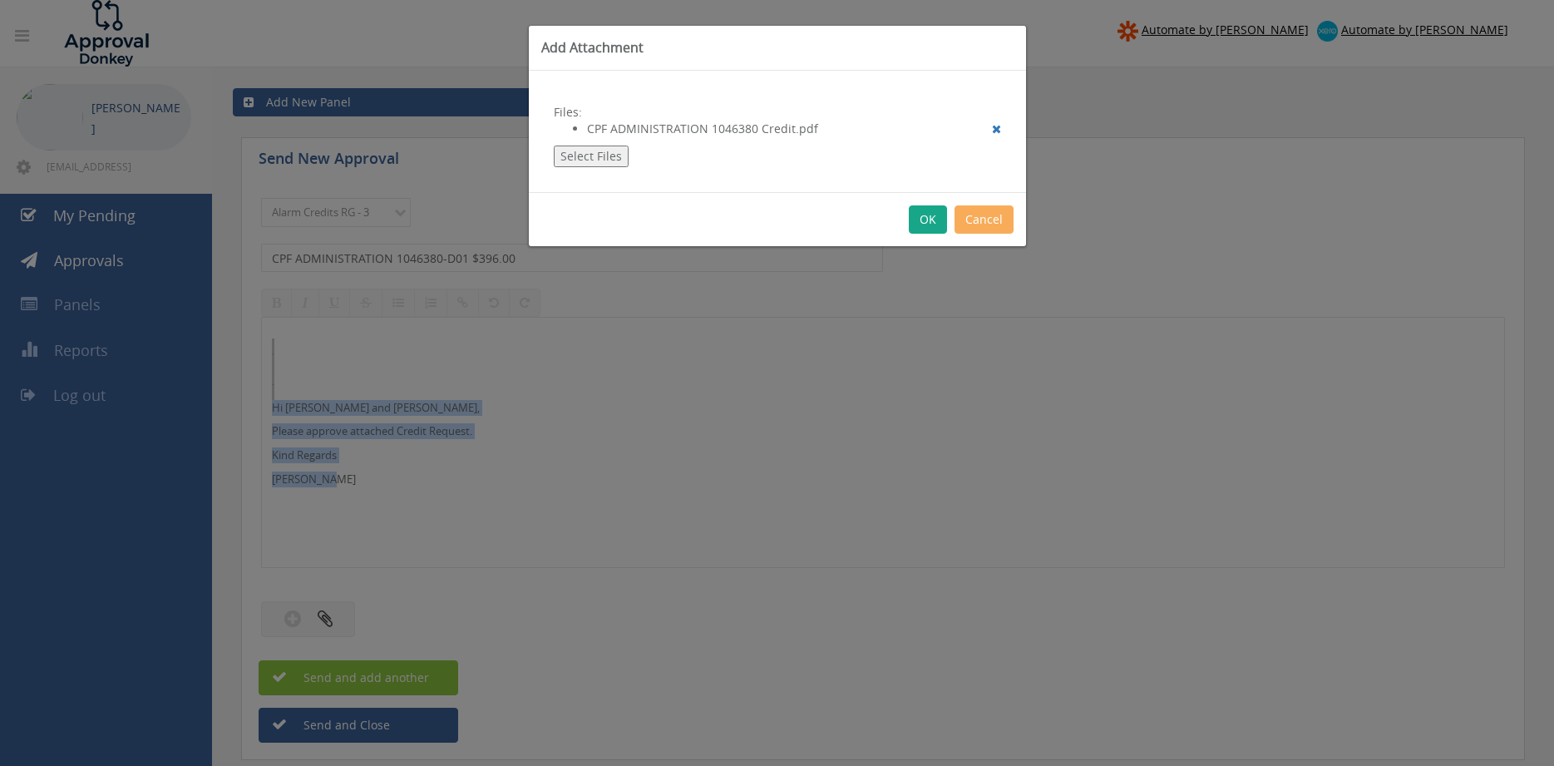
click at [930, 221] on button "OK" at bounding box center [928, 219] width 38 height 28
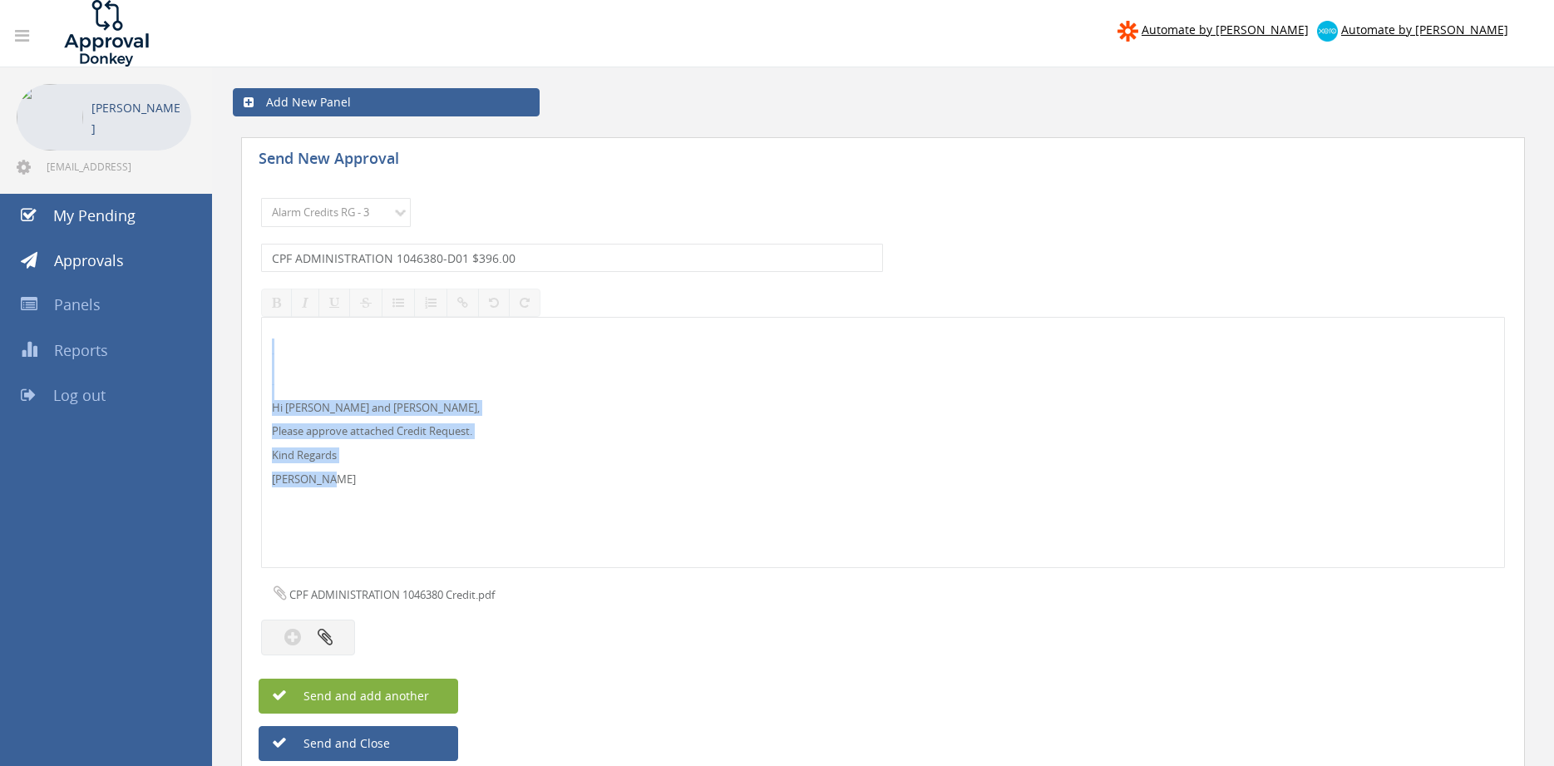
click at [416, 691] on span "Send and add another" at bounding box center [348, 696] width 161 height 16
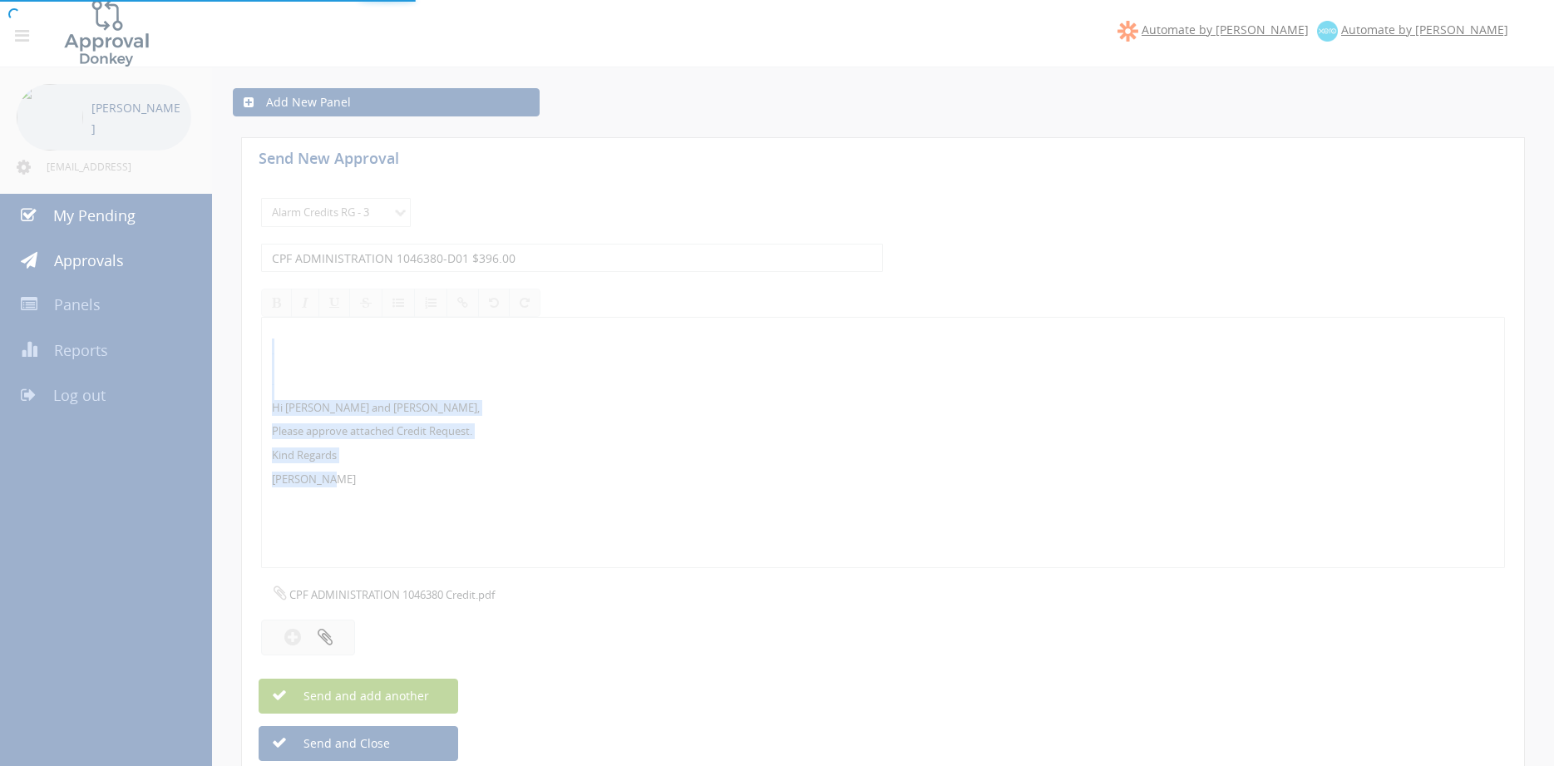
select select
